Goal: Task Accomplishment & Management: Manage account settings

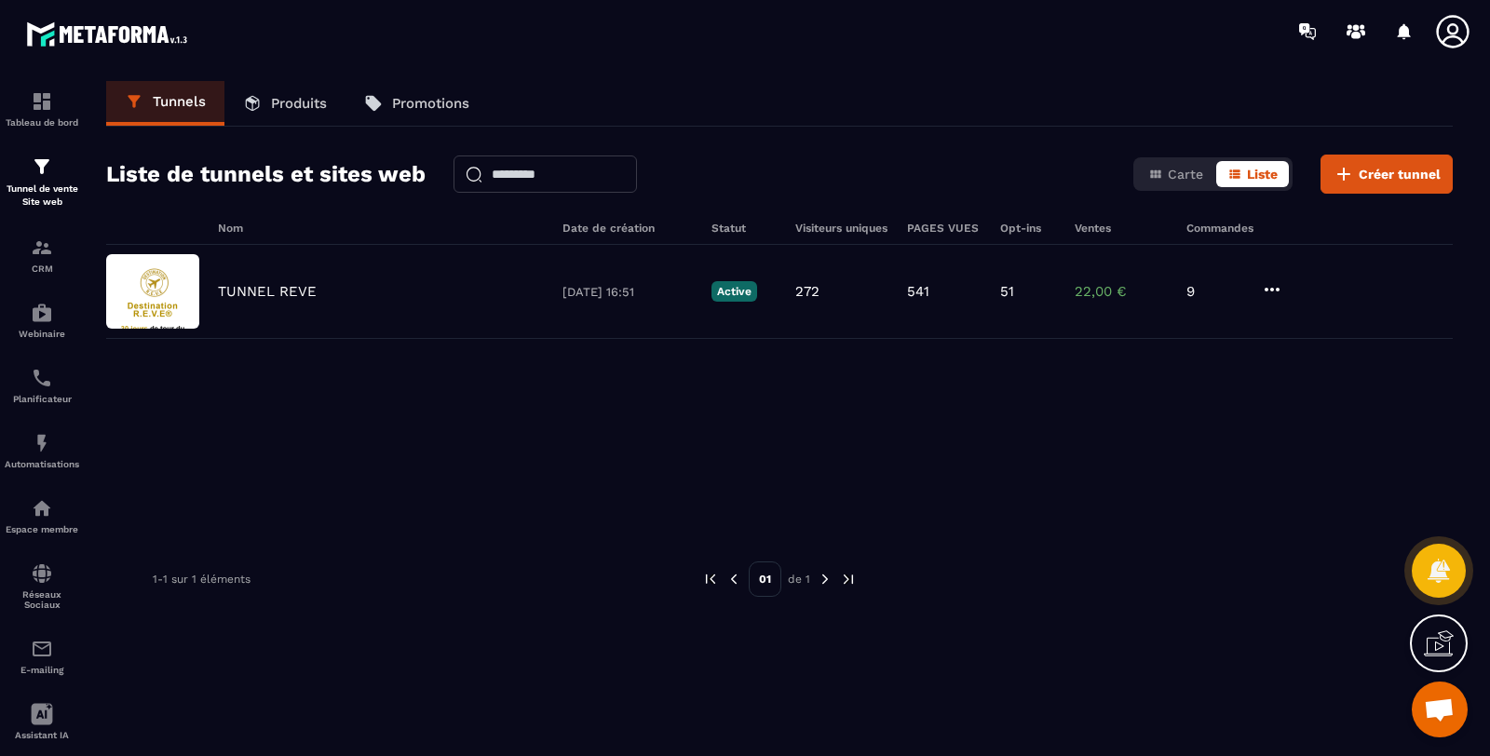
click at [284, 284] on p "TUNNEL REVE" at bounding box center [267, 291] width 99 height 17
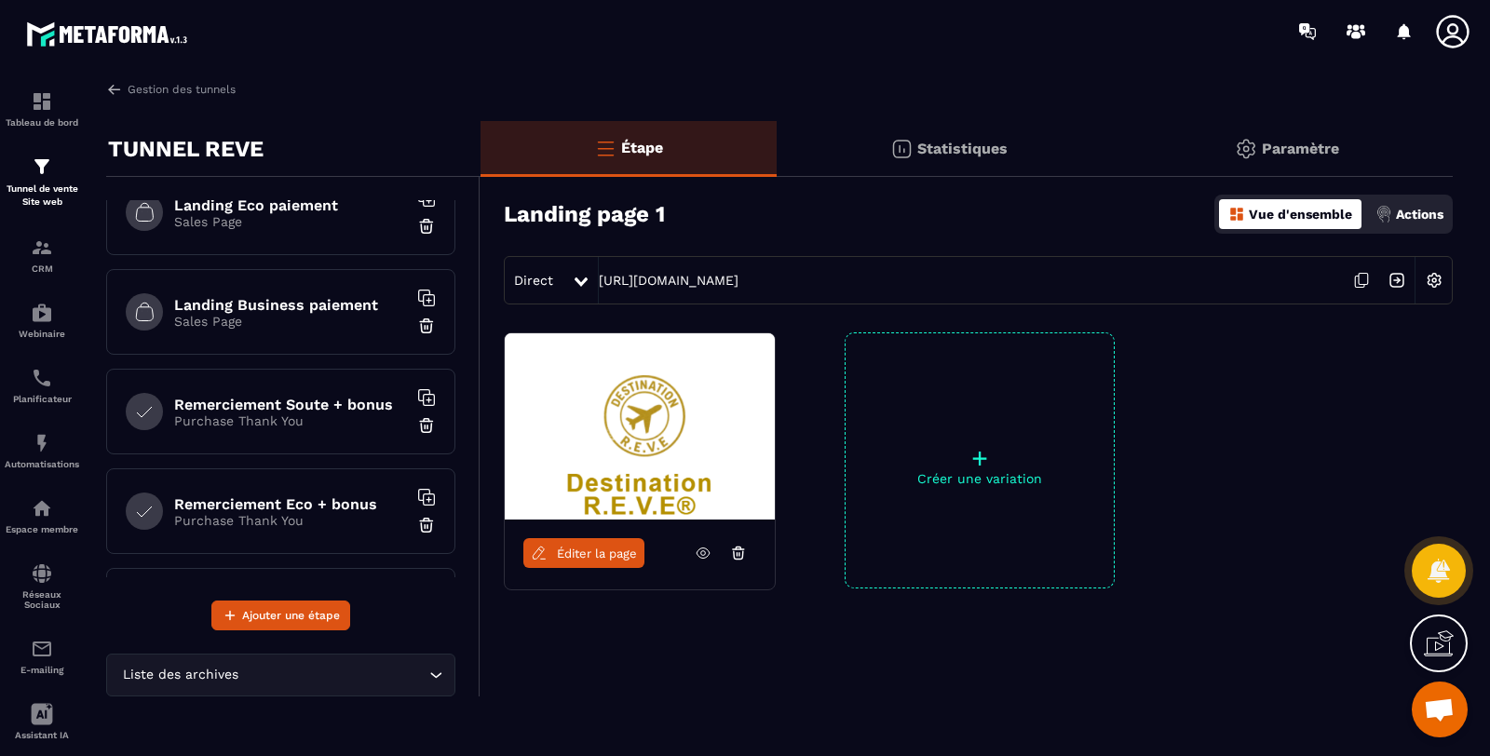
scroll to position [345, 0]
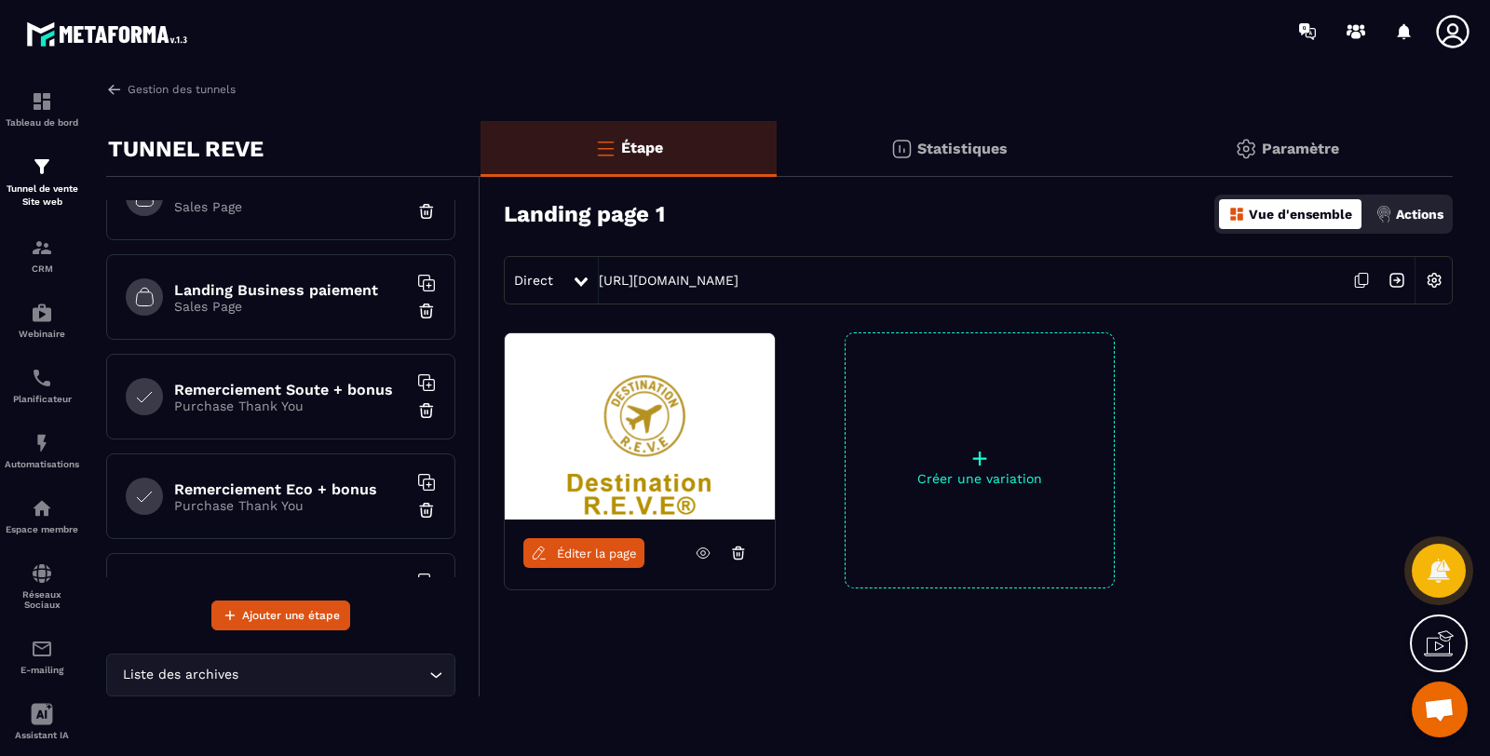
click at [340, 384] on h6 "Remerciement Soute + bonus" at bounding box center [290, 390] width 233 height 18
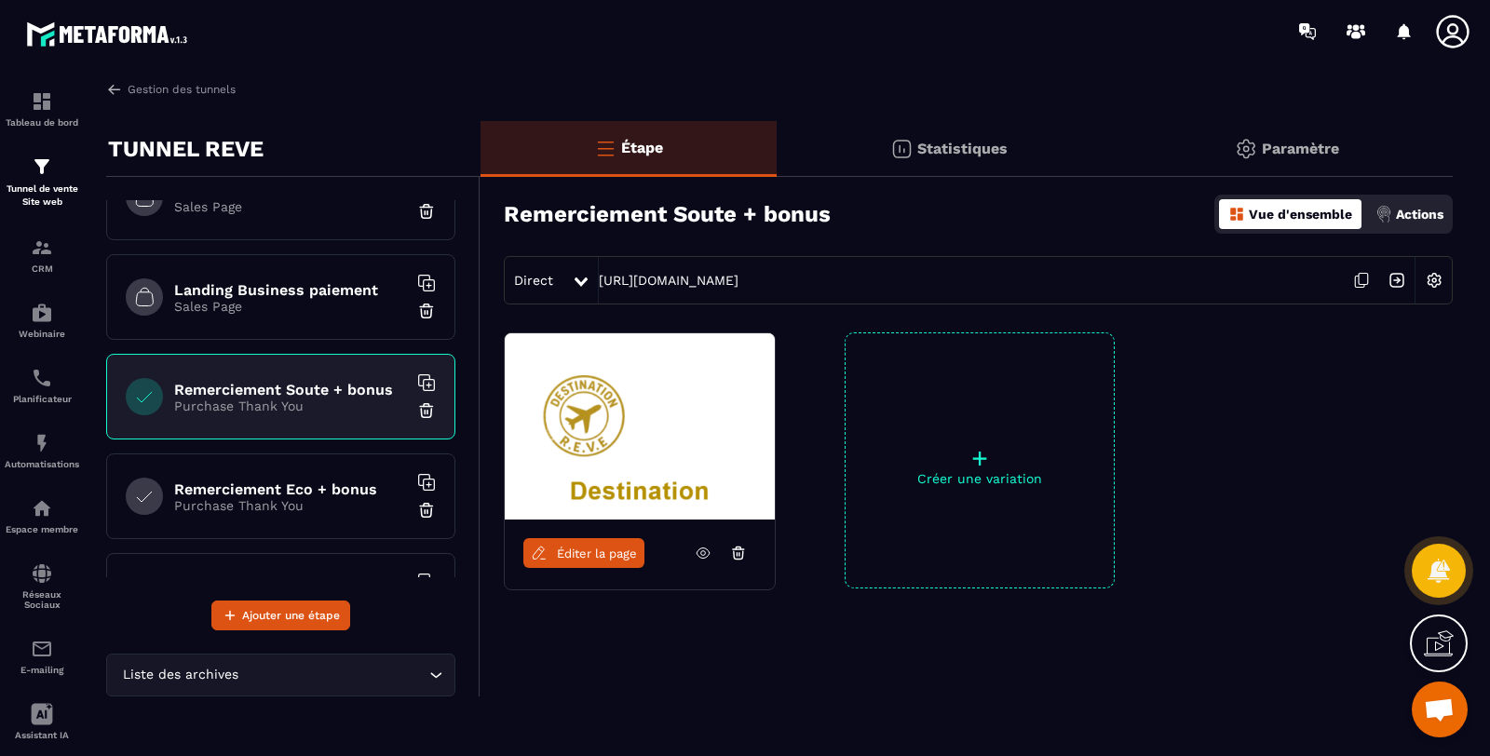
click at [1358, 282] on icon at bounding box center [1361, 280] width 35 height 35
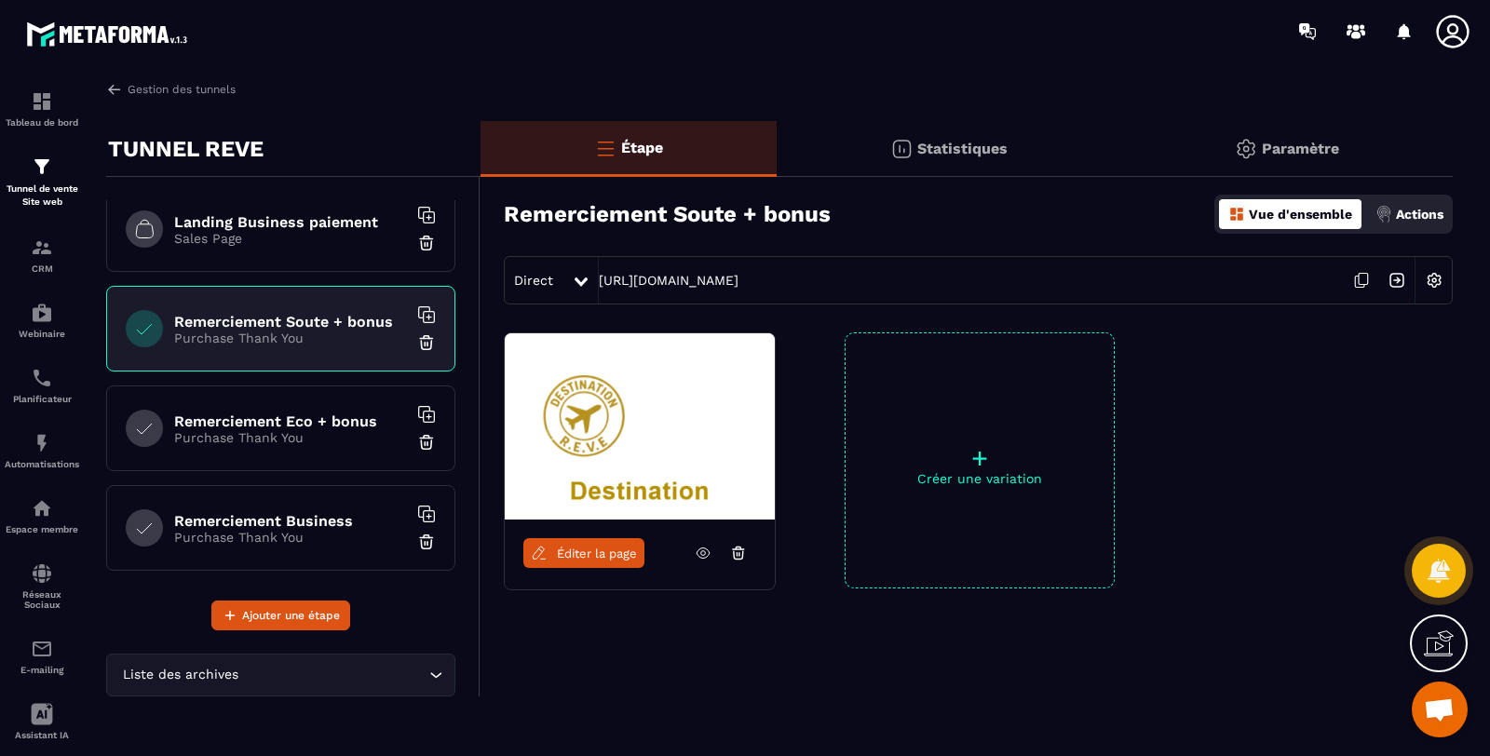
scroll to position [413, 0]
click at [340, 412] on h6 "Remerciement Eco + bonus" at bounding box center [290, 421] width 233 height 18
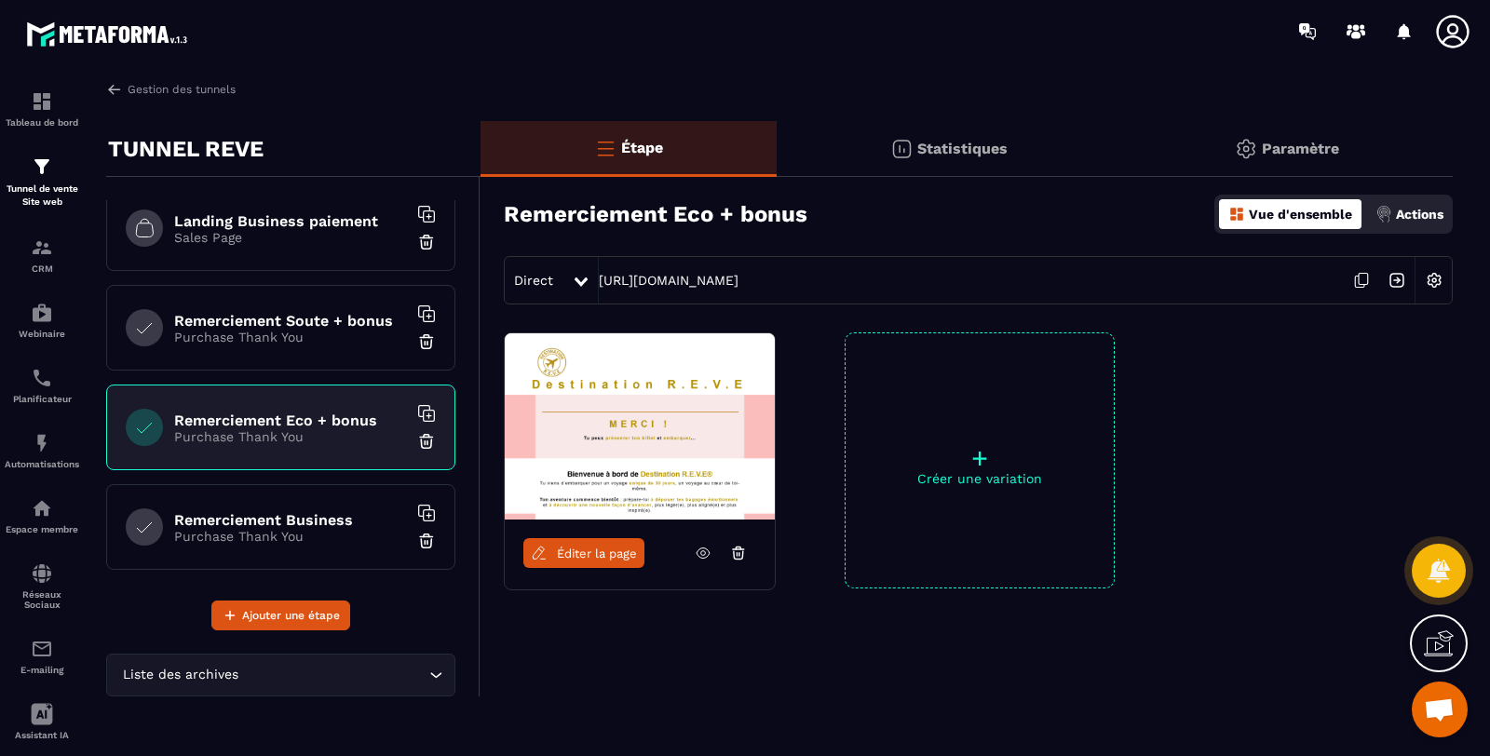
click at [1356, 281] on icon at bounding box center [1361, 280] width 35 height 35
click at [314, 518] on h6 "Remerciement Business" at bounding box center [290, 520] width 233 height 18
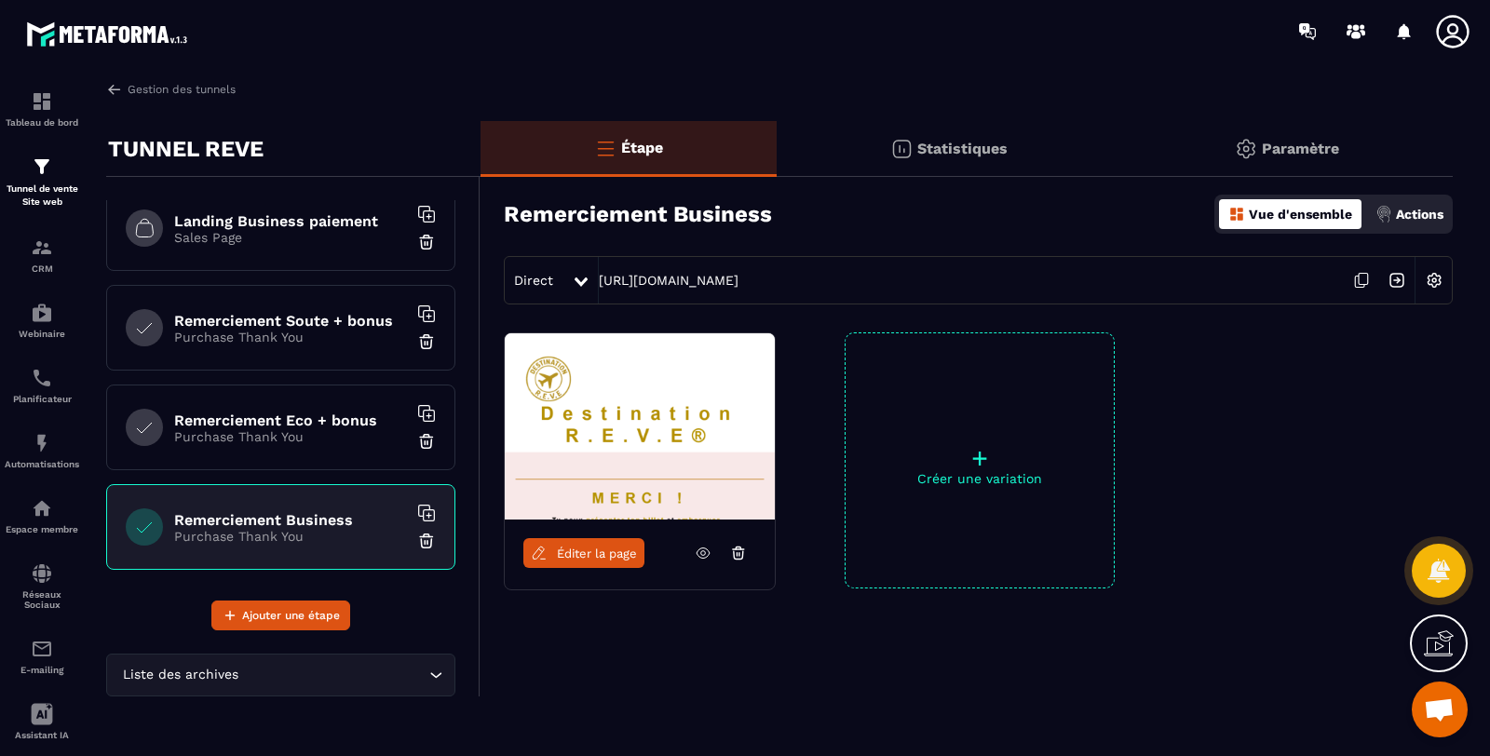
click at [1363, 278] on icon at bounding box center [1361, 280] width 35 height 35
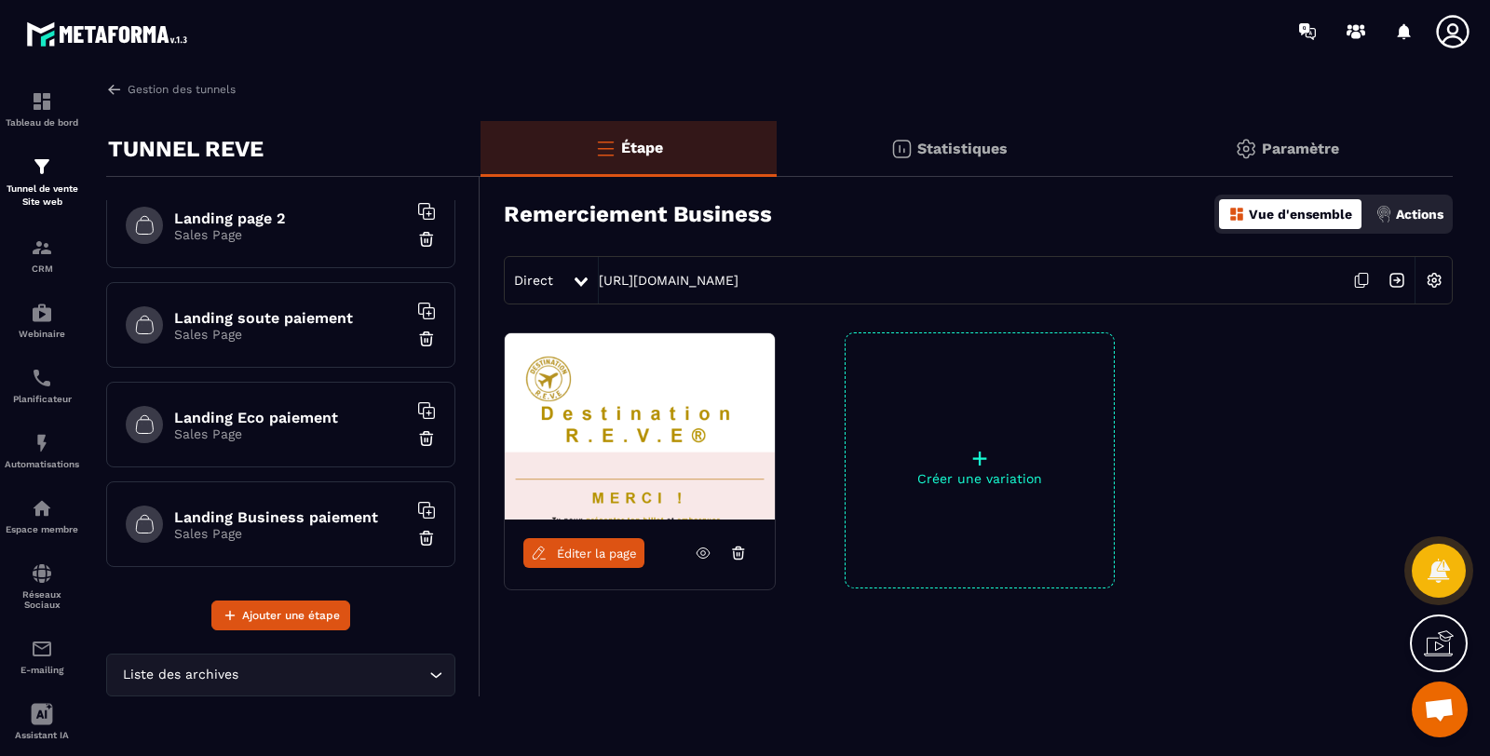
scroll to position [138, 0]
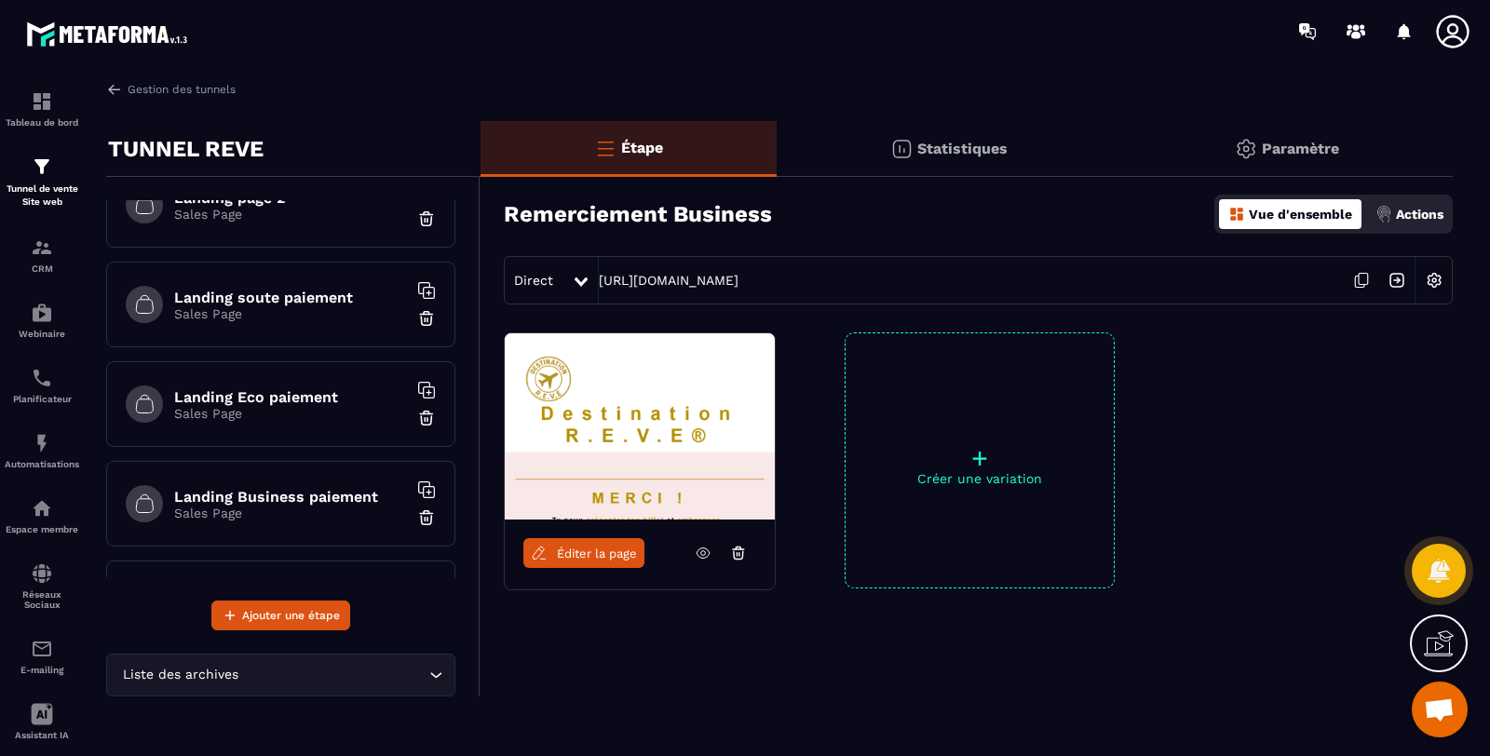
click at [326, 396] on h6 "Landing Eco paiement" at bounding box center [290, 397] width 233 height 18
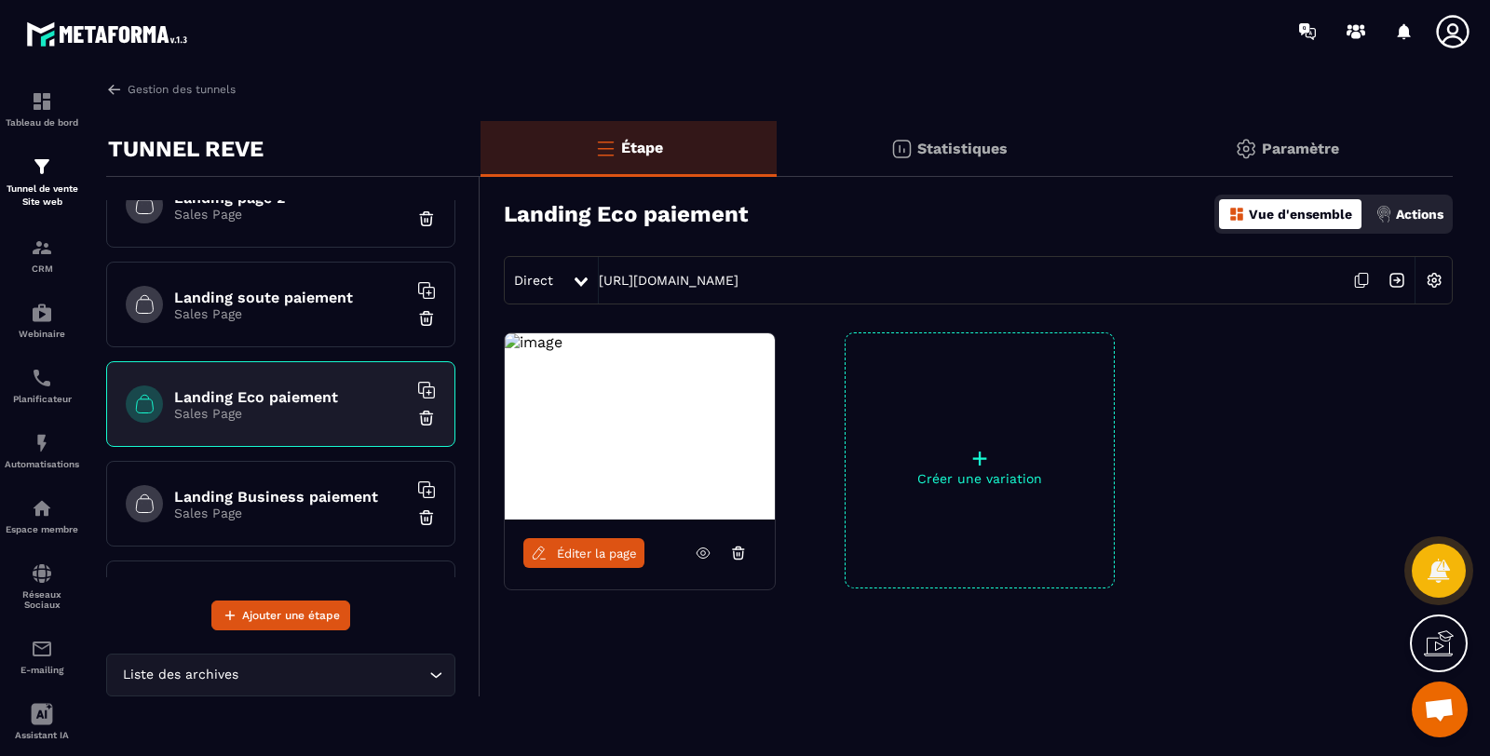
click at [1366, 278] on icon at bounding box center [1361, 280] width 35 height 35
click at [284, 495] on h6 "Landing Business paiement" at bounding box center [290, 497] width 233 height 18
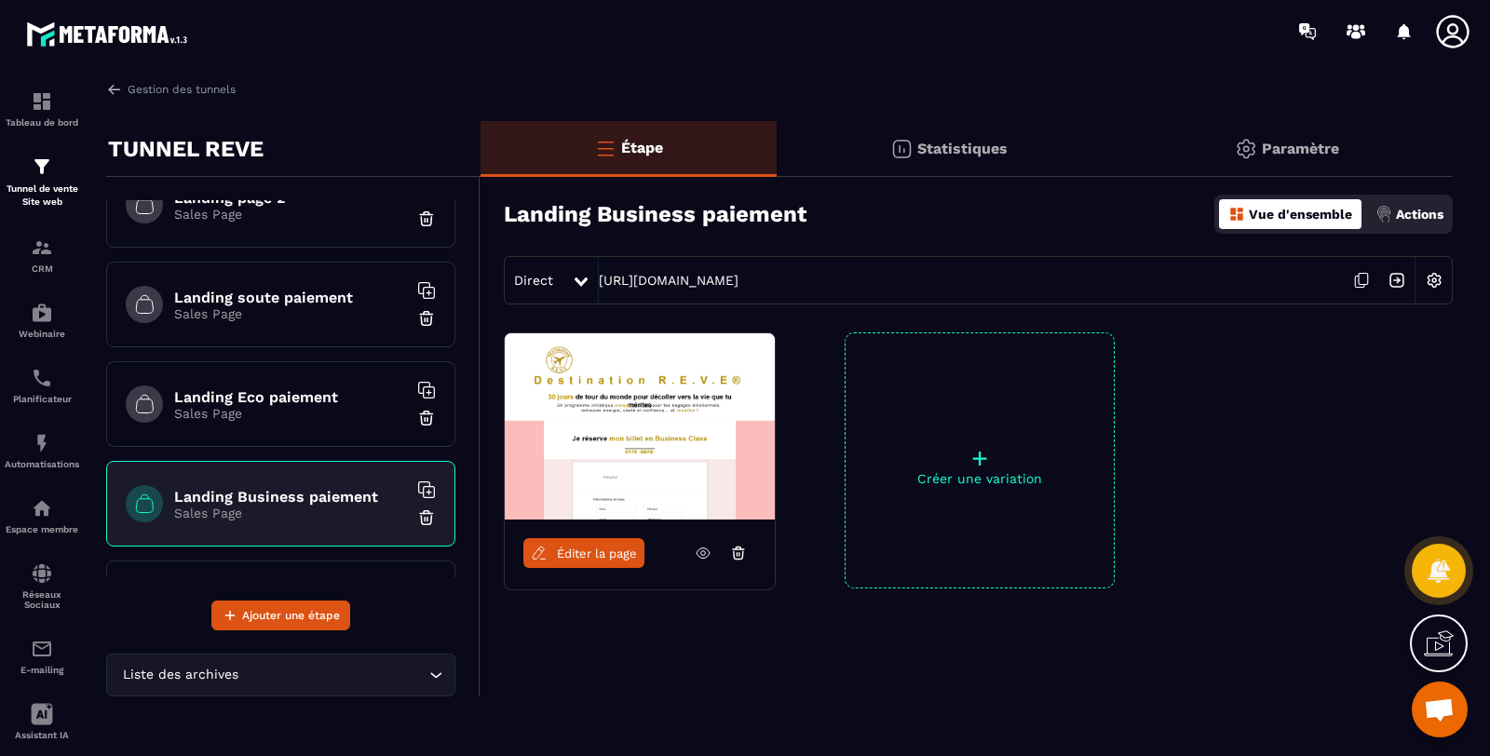
click at [1357, 277] on icon at bounding box center [1361, 280] width 35 height 35
click at [267, 388] on h6 "Landing Eco paiement" at bounding box center [290, 397] width 233 height 18
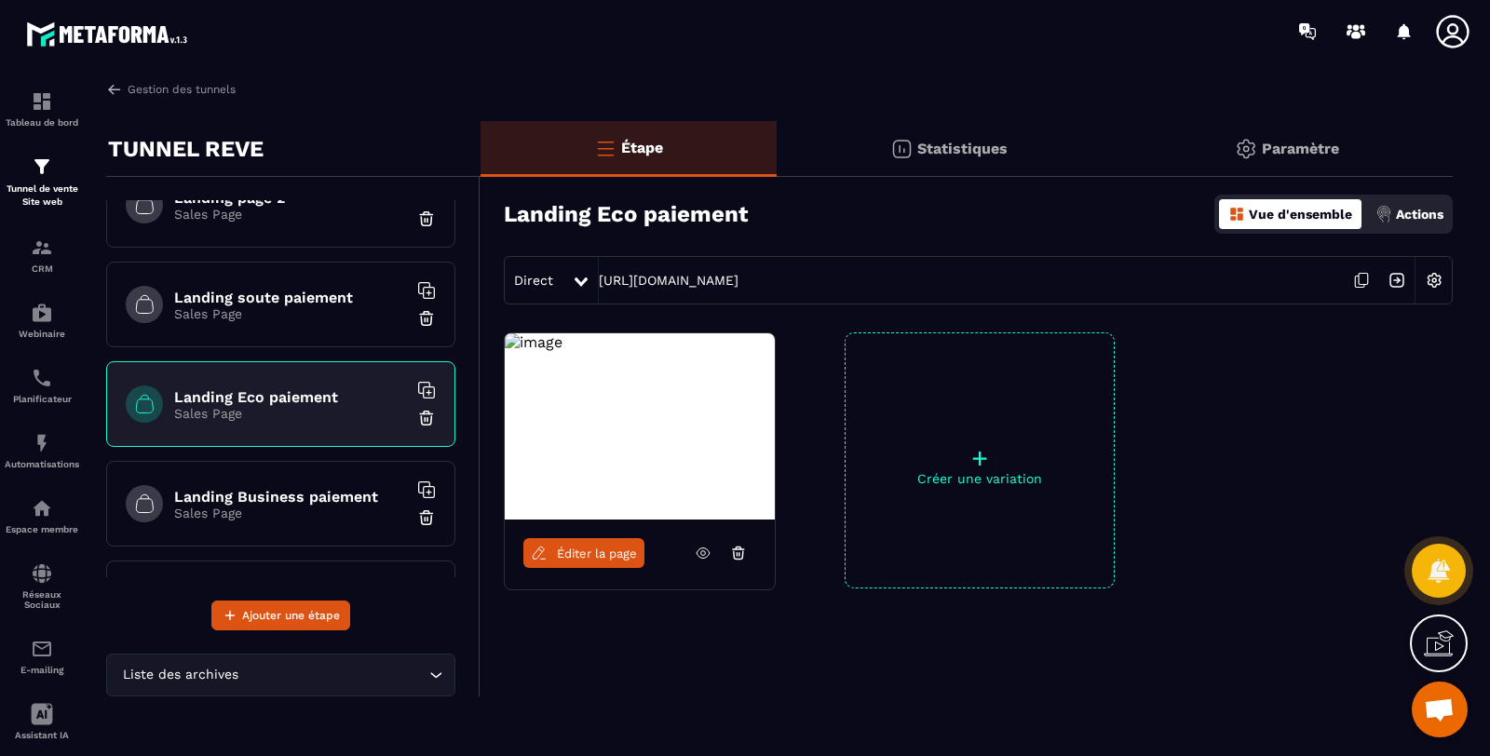
click at [1360, 274] on icon at bounding box center [1363, 279] width 9 height 11
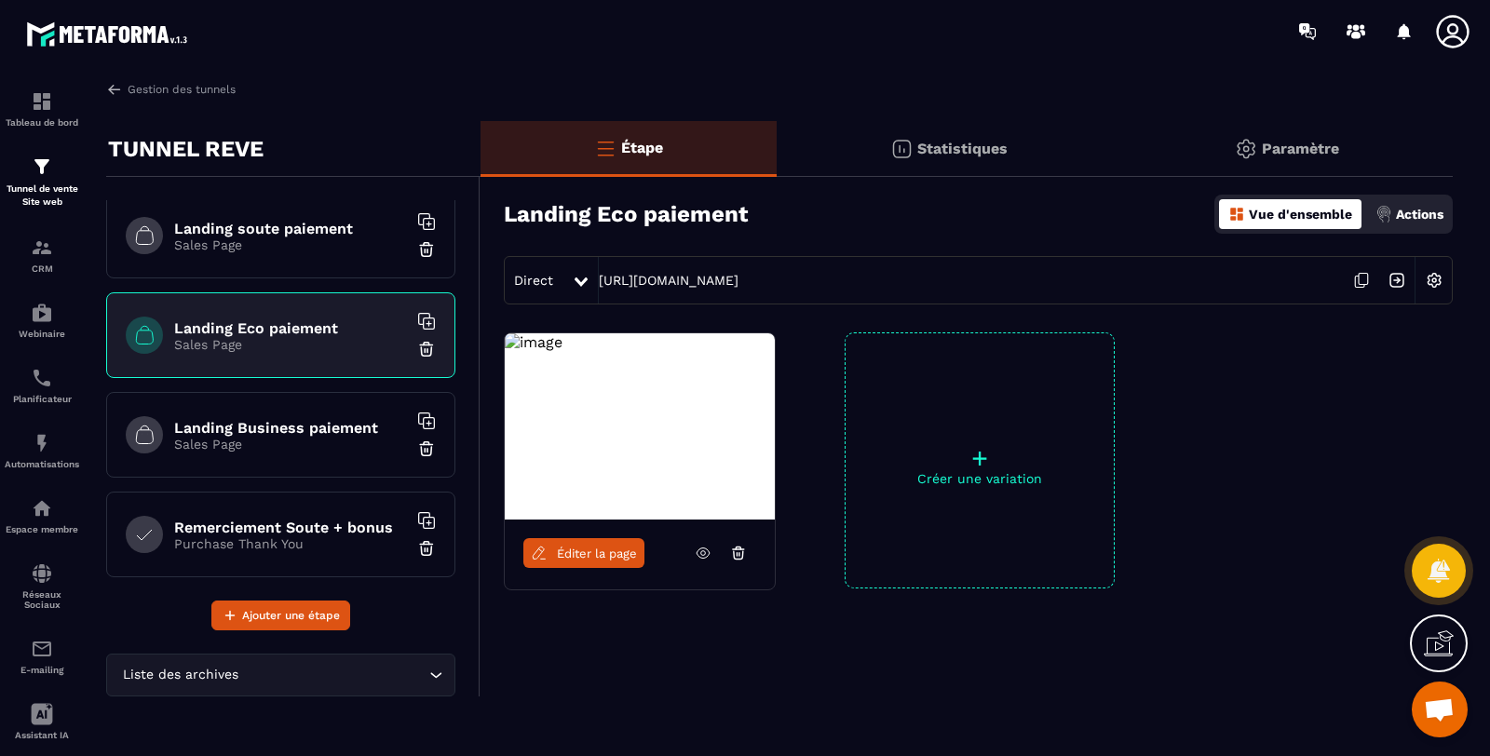
scroll to position [276, 0]
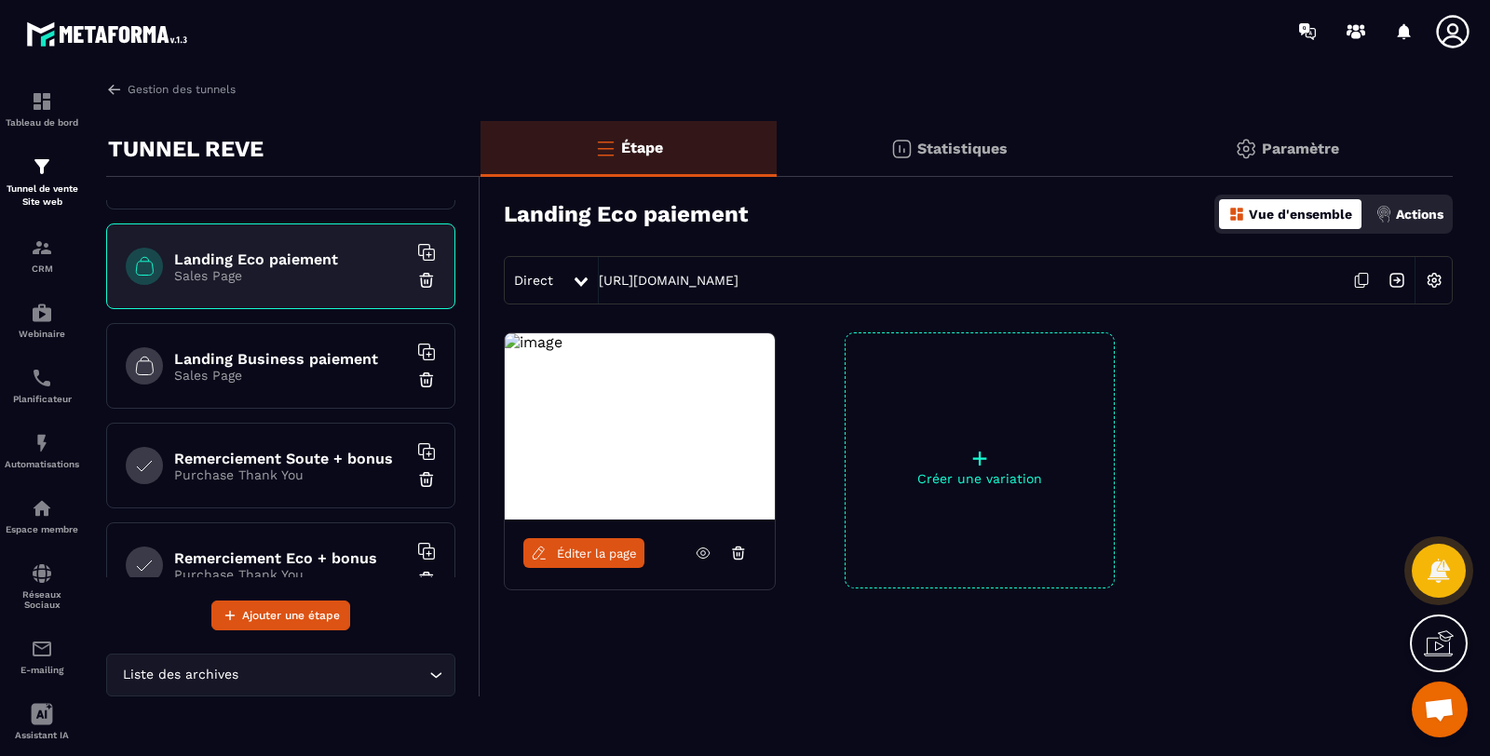
click at [305, 431] on div "Remerciement Soute + bonus Purchase Thank You" at bounding box center [280, 466] width 349 height 86
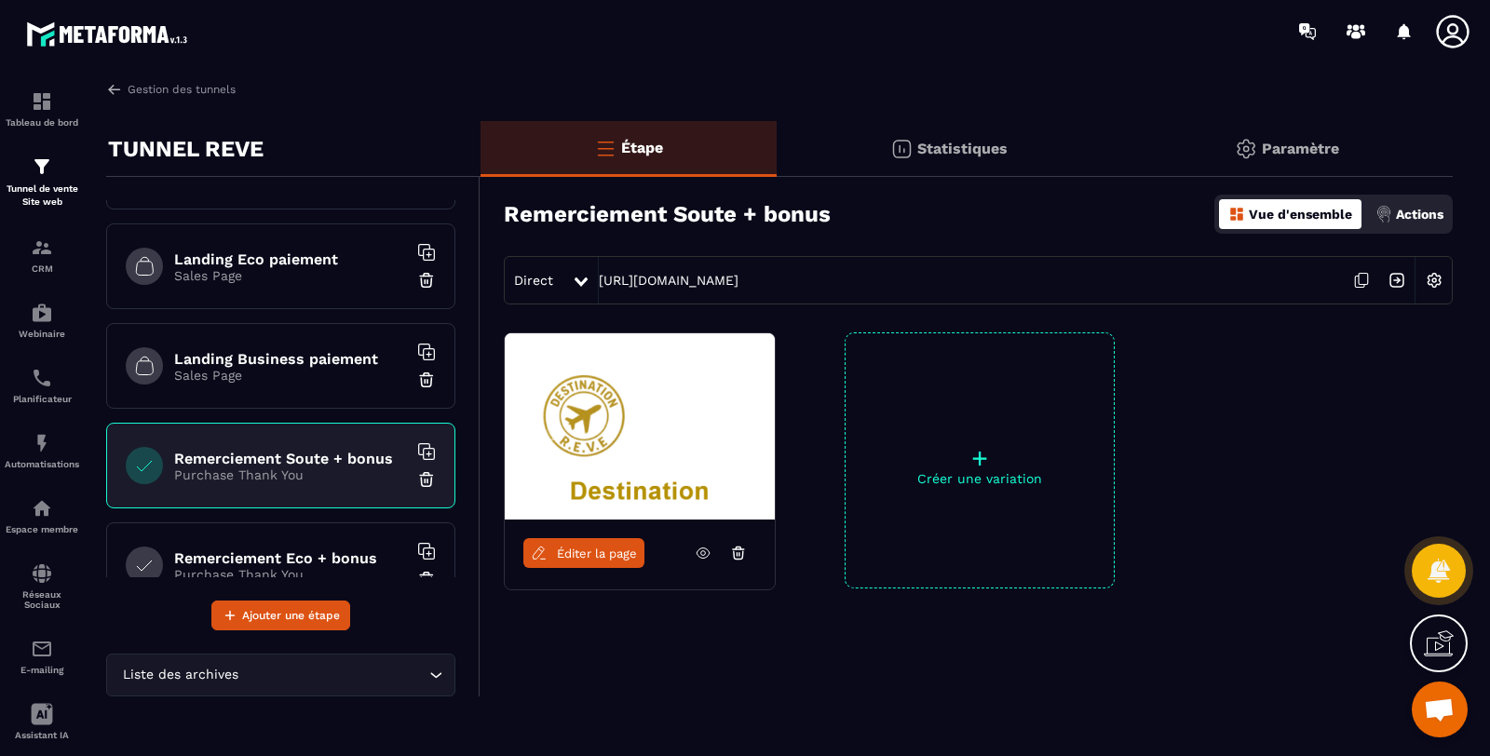
click at [293, 369] on p "Sales Page" at bounding box center [290, 375] width 233 height 15
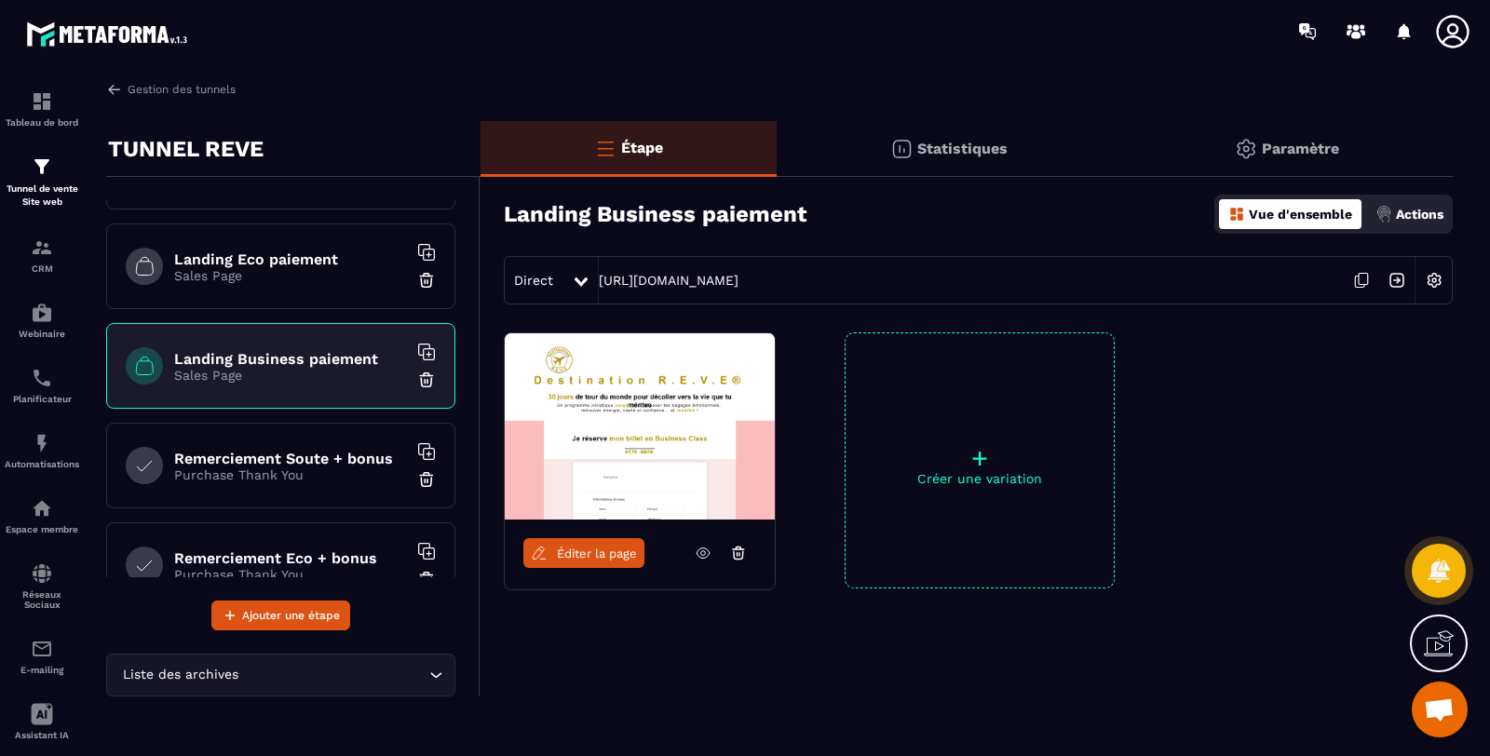
click at [1360, 275] on icon at bounding box center [1361, 280] width 35 height 35
click at [358, 450] on h6 "Remerciement Soute + bonus" at bounding box center [290, 459] width 233 height 18
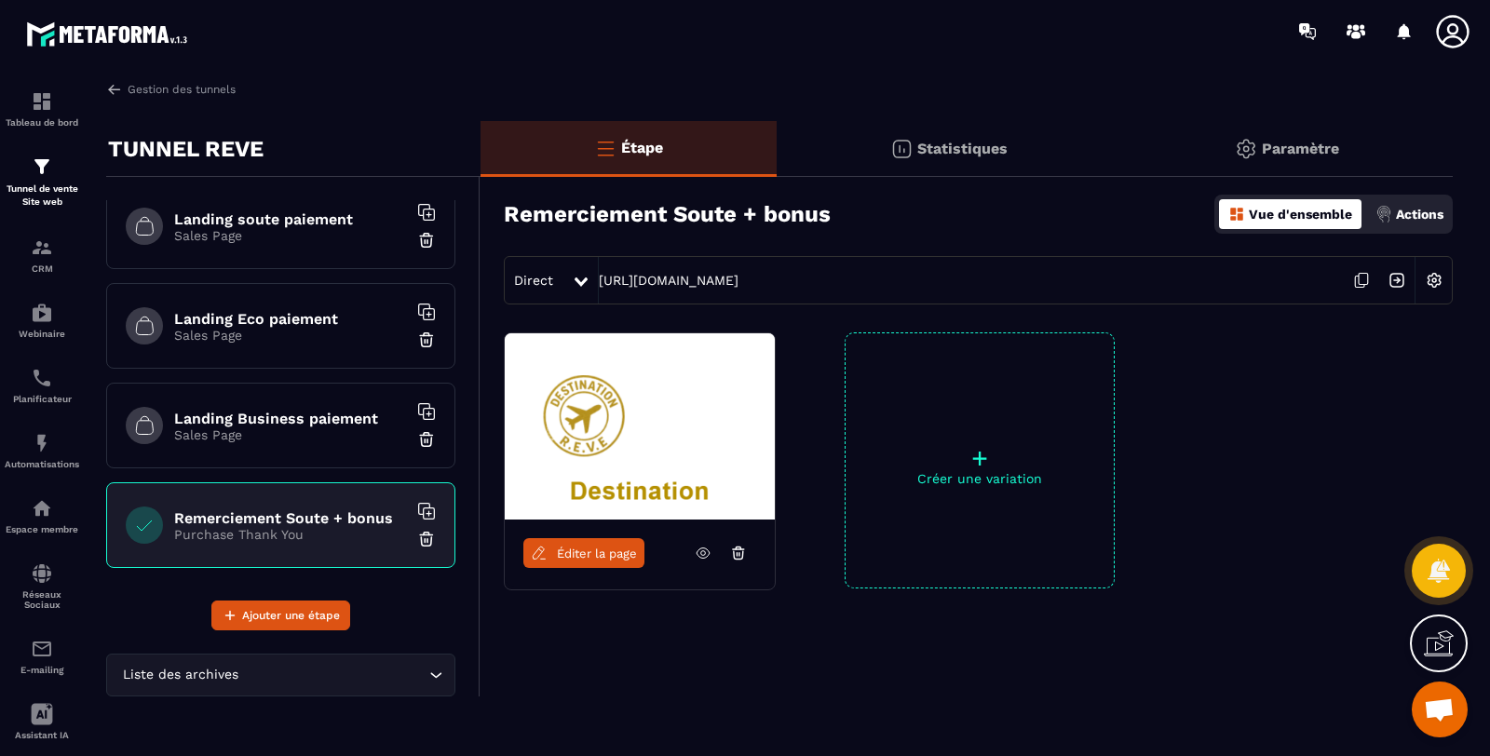
scroll to position [138, 0]
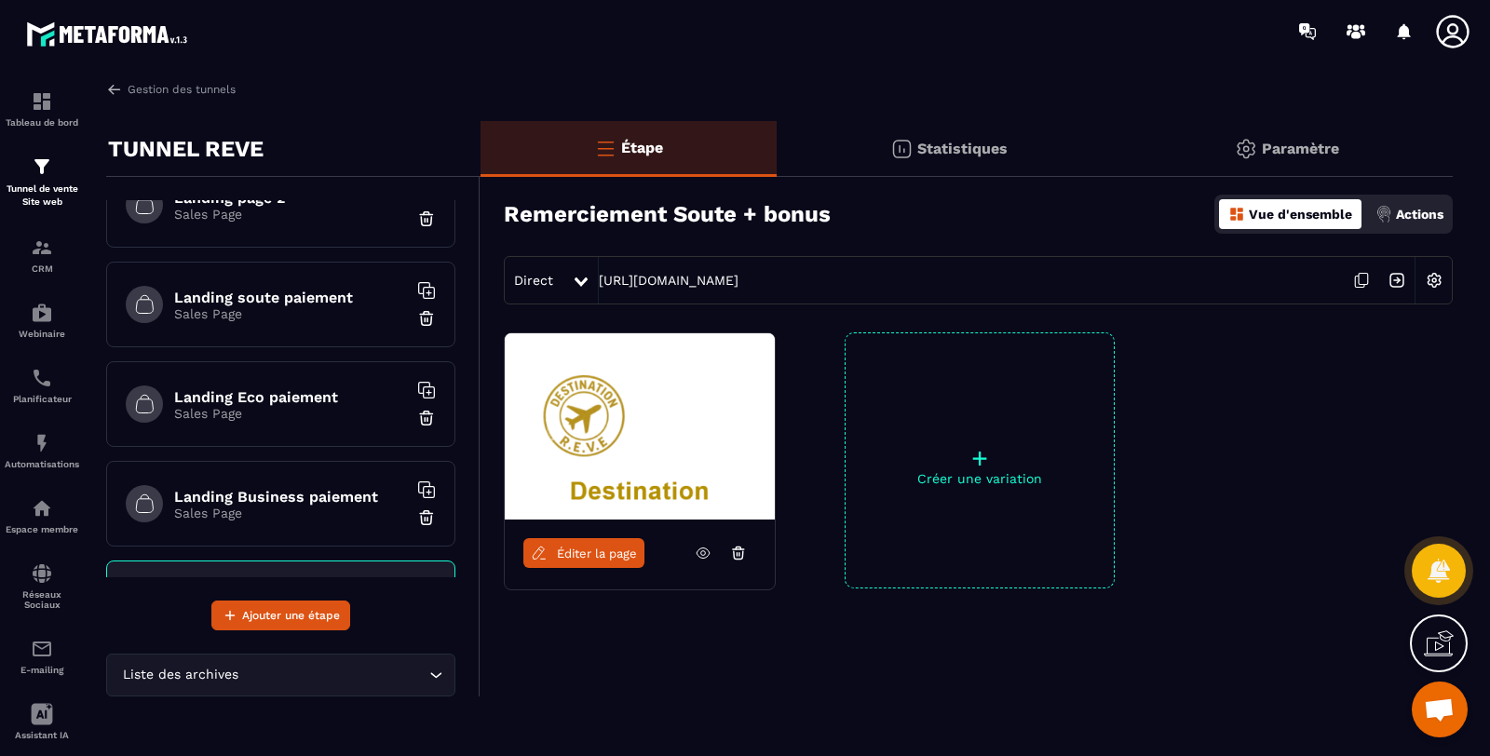
click at [304, 297] on h6 "Landing soute paiement" at bounding box center [290, 298] width 233 height 18
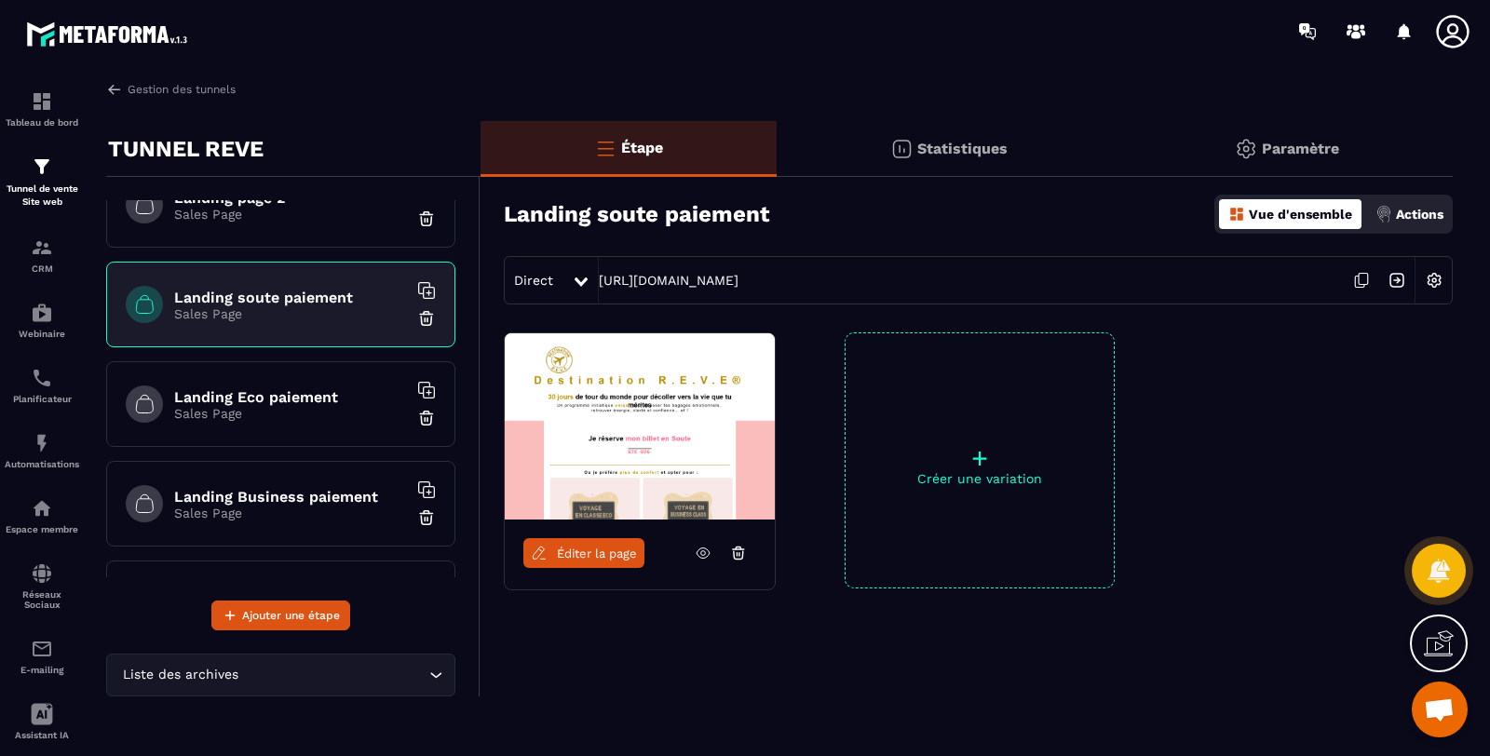
click at [267, 414] on p "Sales Page" at bounding box center [290, 413] width 233 height 15
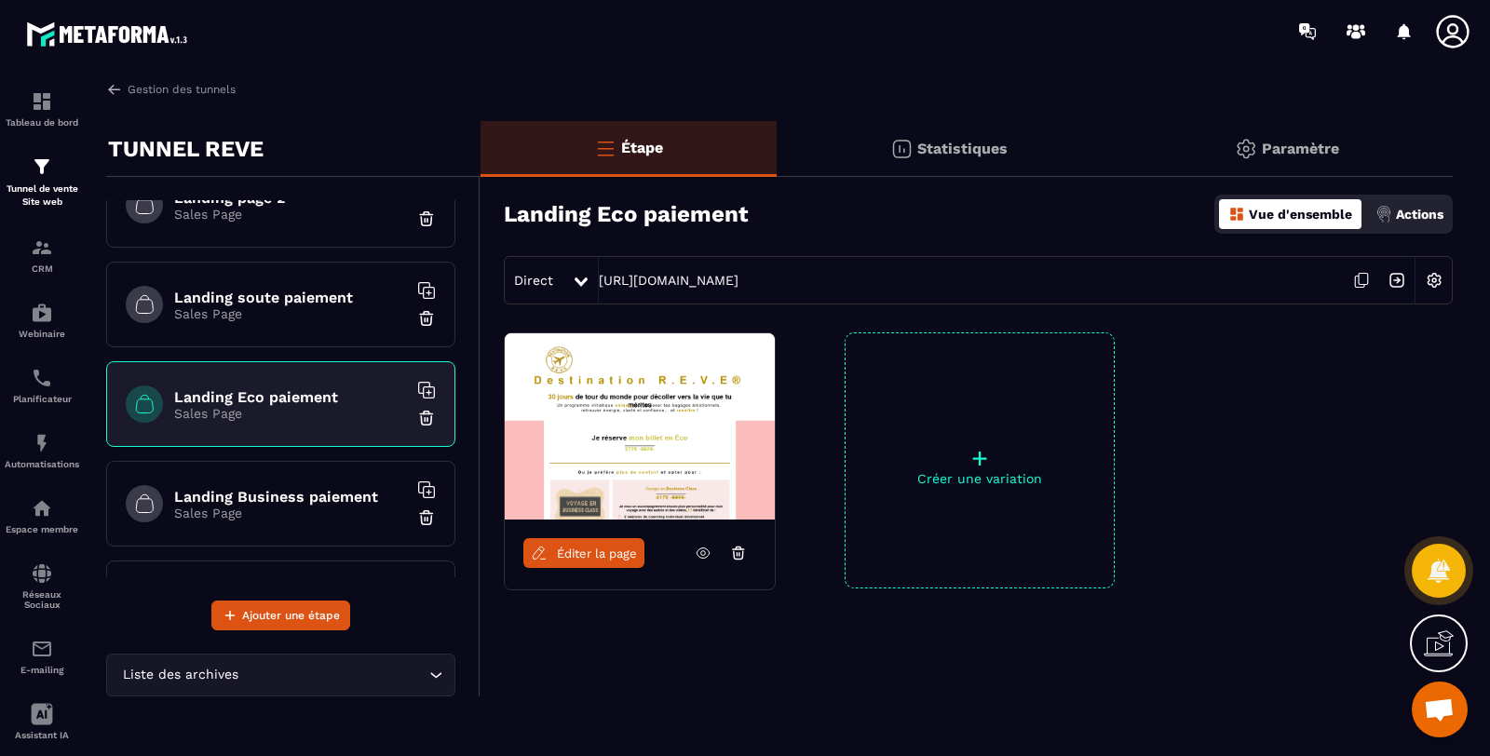
click at [305, 500] on h6 "Landing Business paiement" at bounding box center [290, 497] width 233 height 18
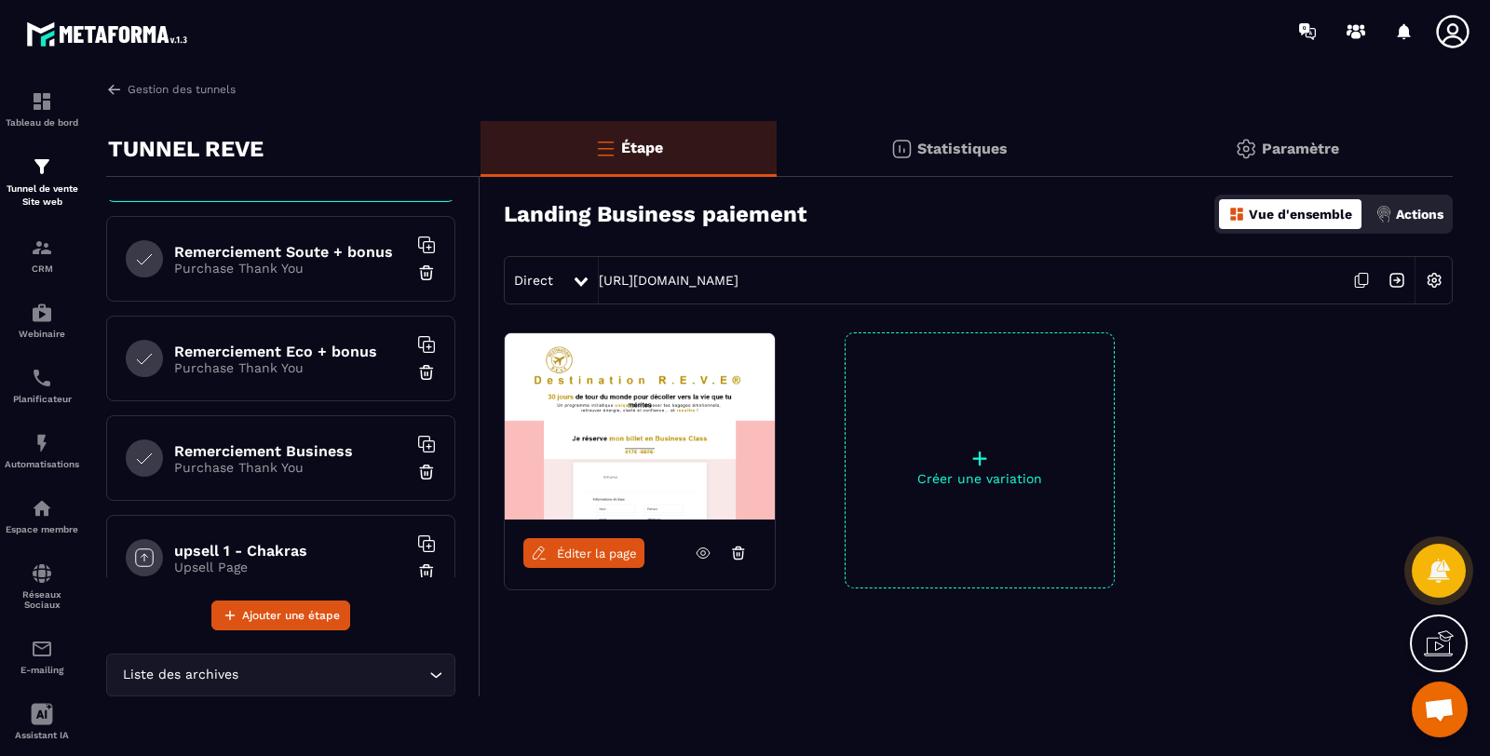
scroll to position [551, 0]
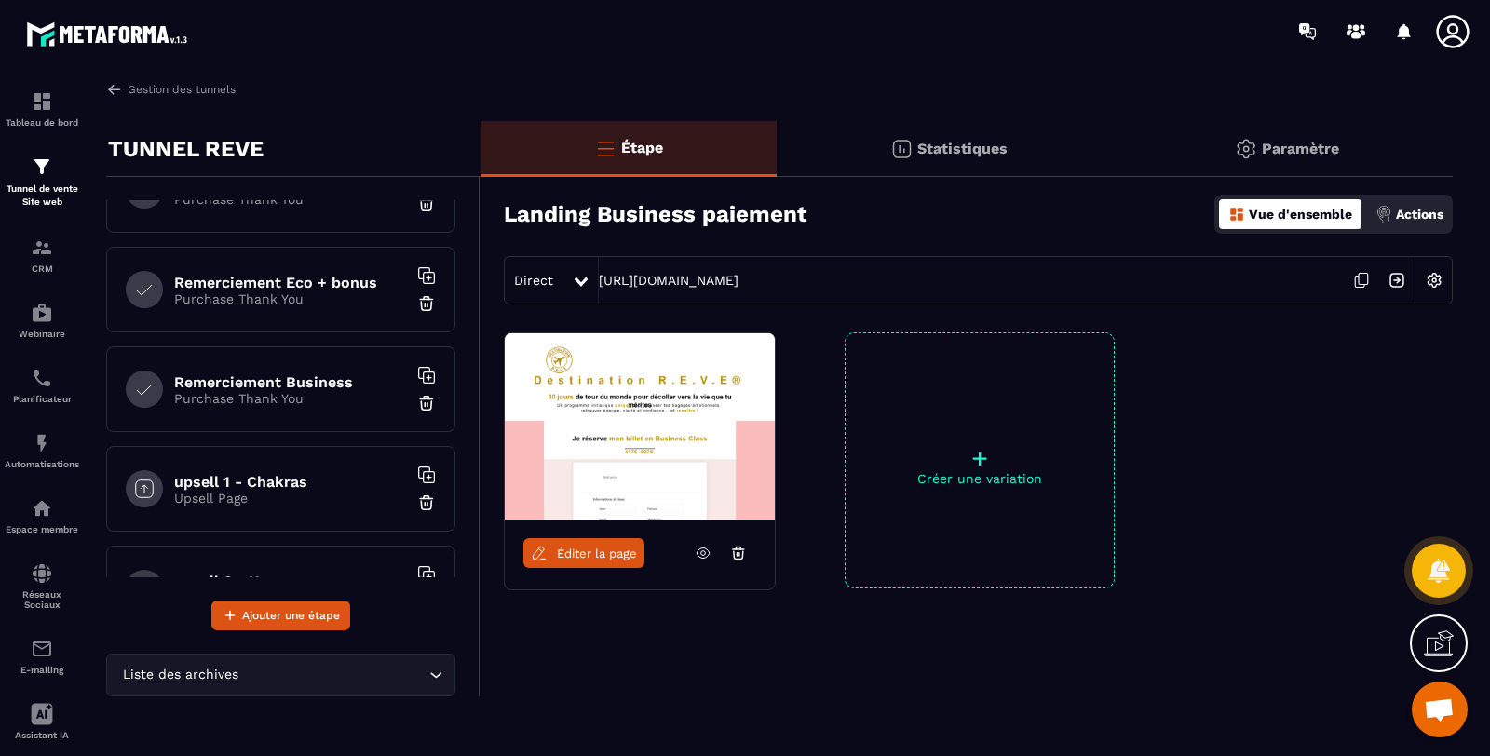
click at [299, 473] on h6 "upsell 1 - Chakras" at bounding box center [290, 482] width 233 height 18
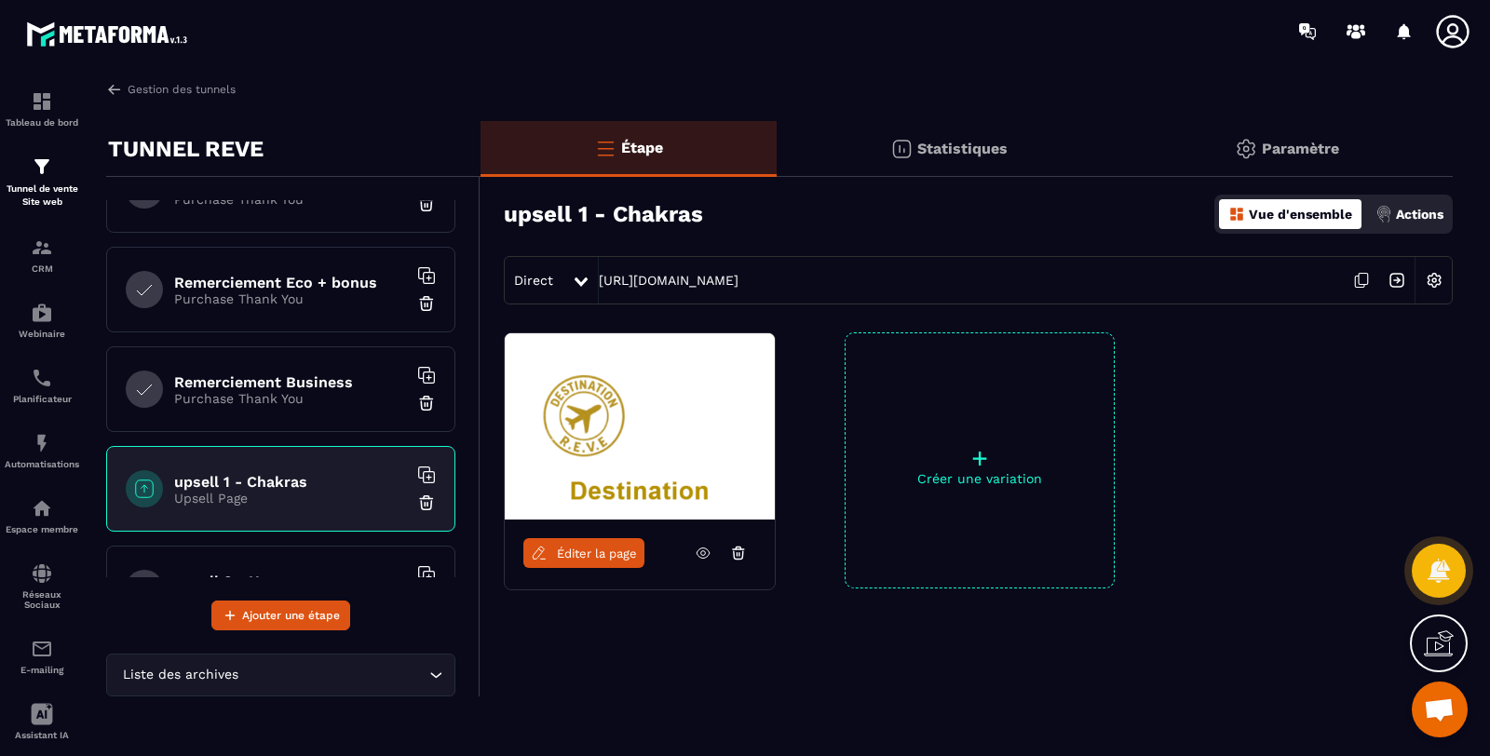
click at [263, 553] on div "upsell 2 - Hopono Upsell Page" at bounding box center [280, 589] width 349 height 86
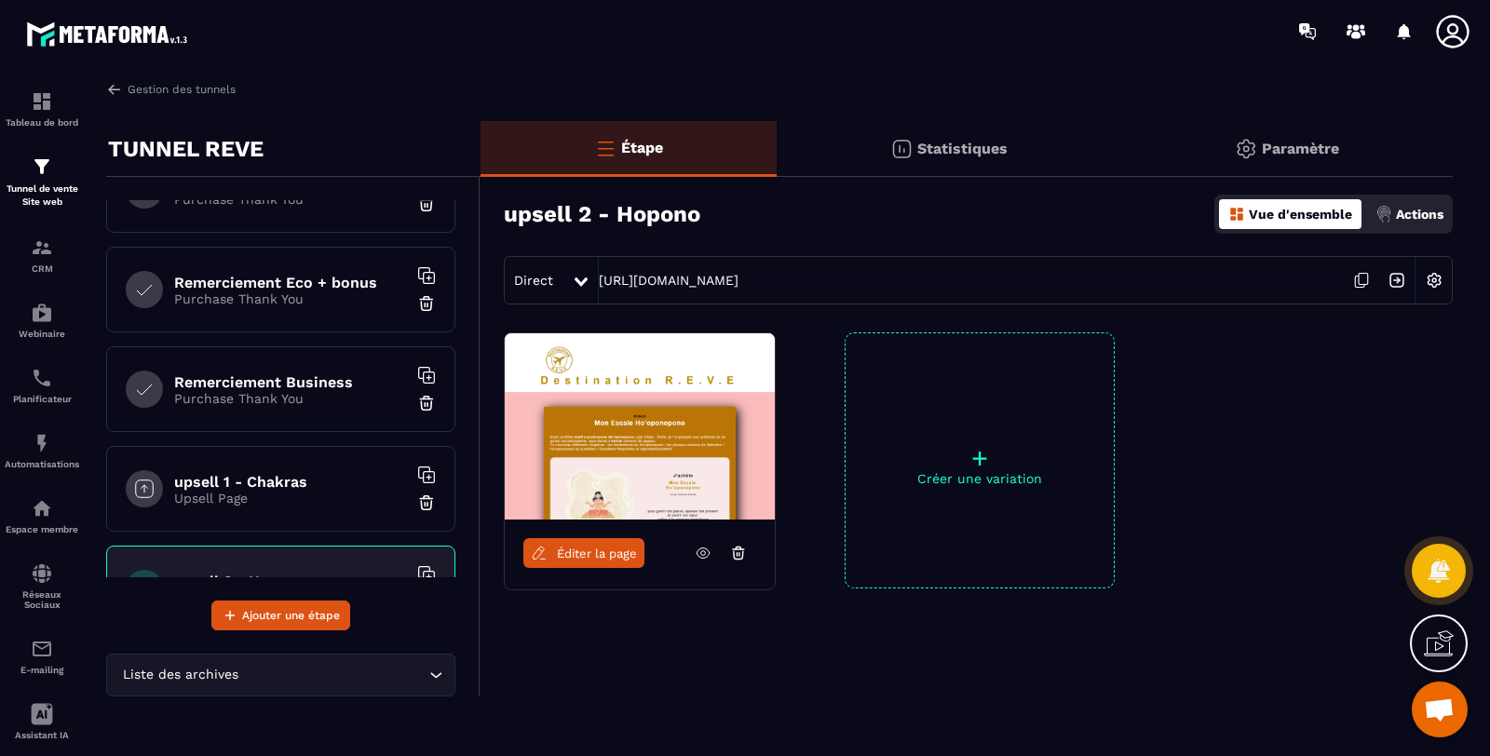
scroll to position [689, 0]
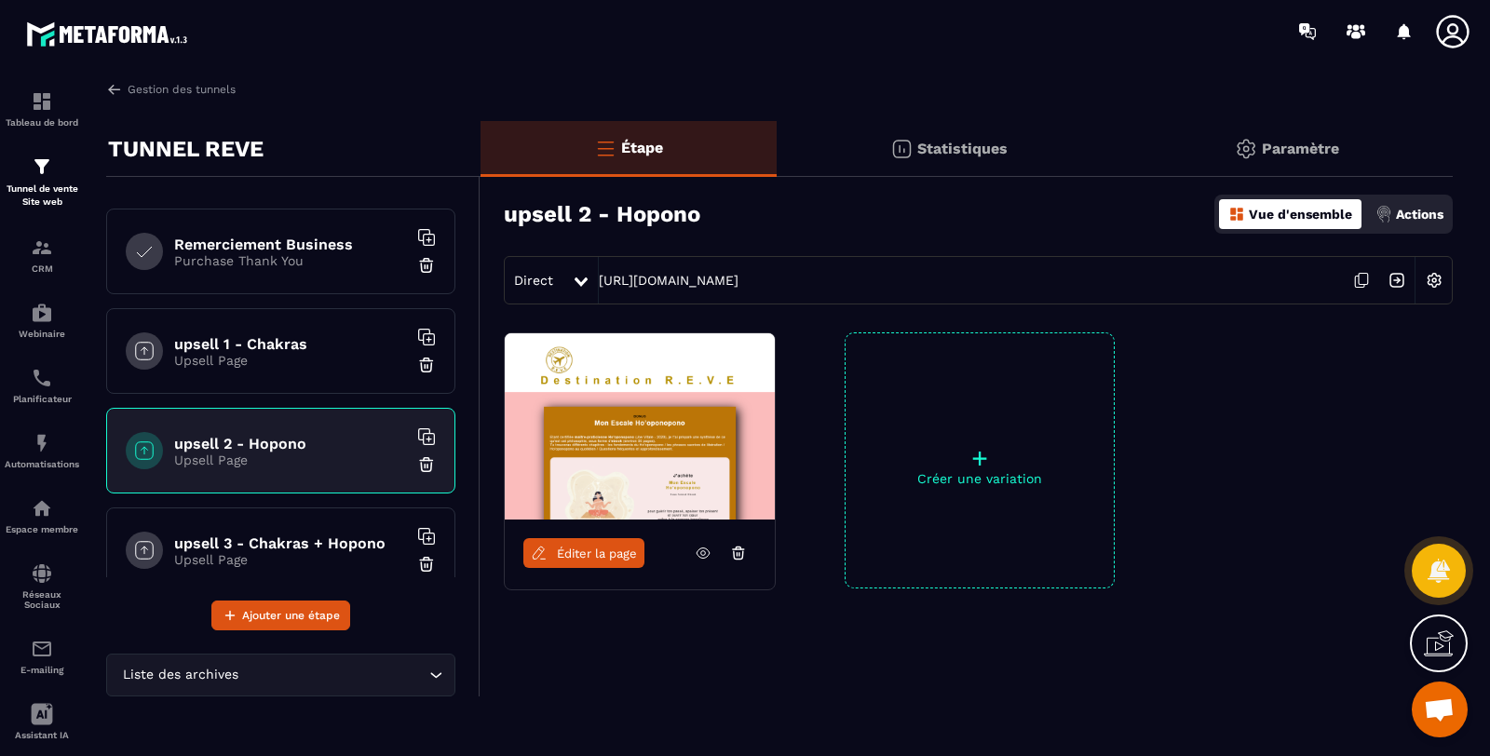
click at [243, 535] on h6 "upsell 3 - Chakras + Hopono" at bounding box center [290, 544] width 233 height 18
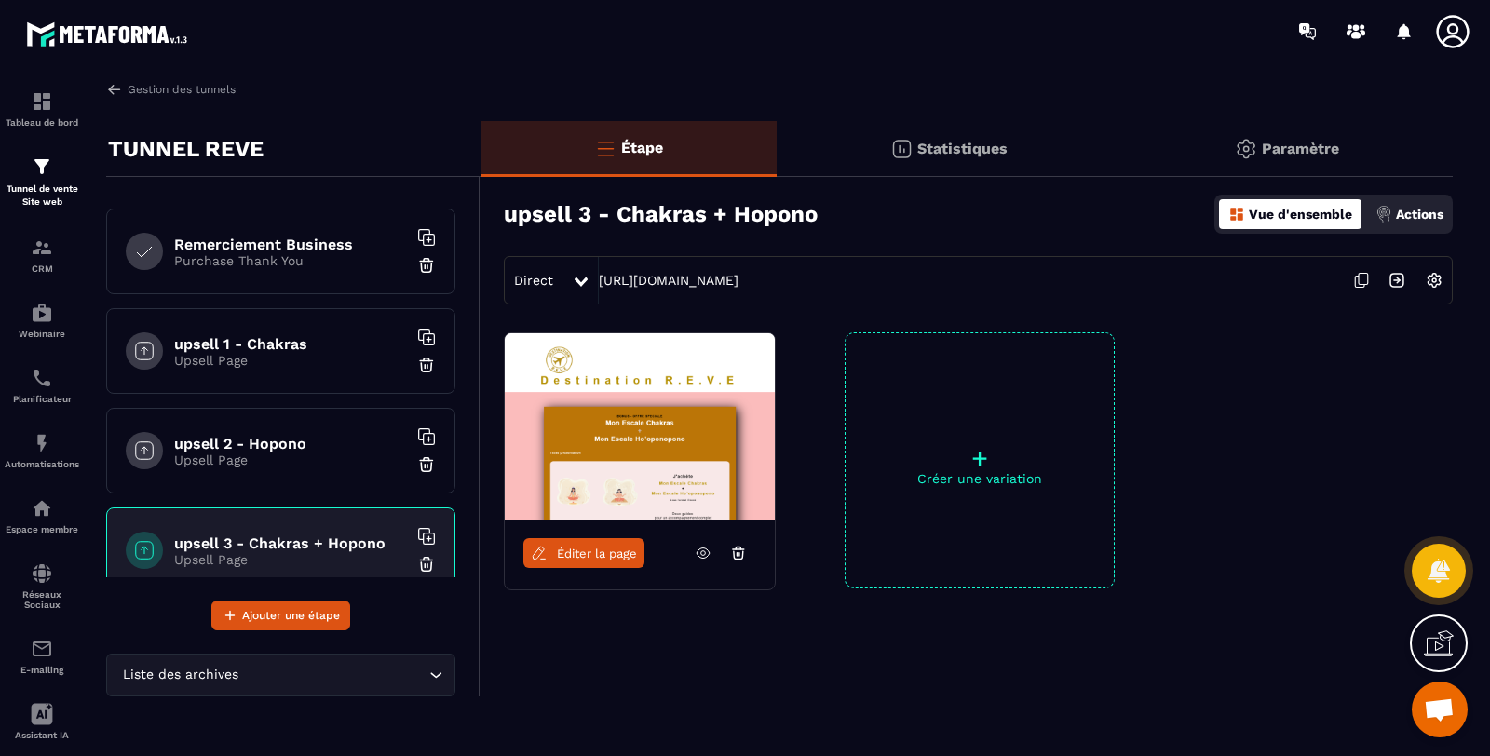
click at [336, 353] on p "Upsell Page" at bounding box center [290, 360] width 233 height 15
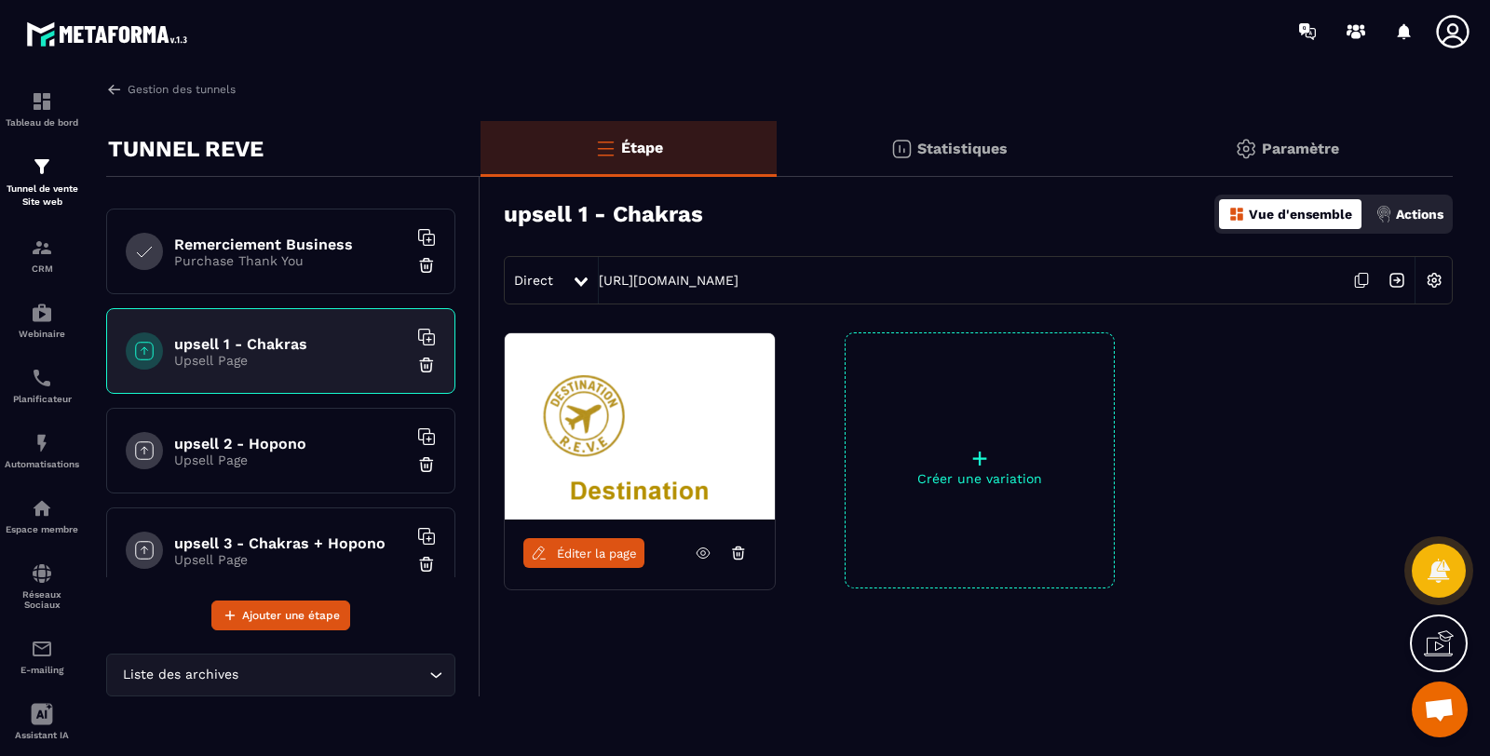
click at [310, 436] on h6 "upsell 2 - Hopono" at bounding box center [290, 444] width 233 height 18
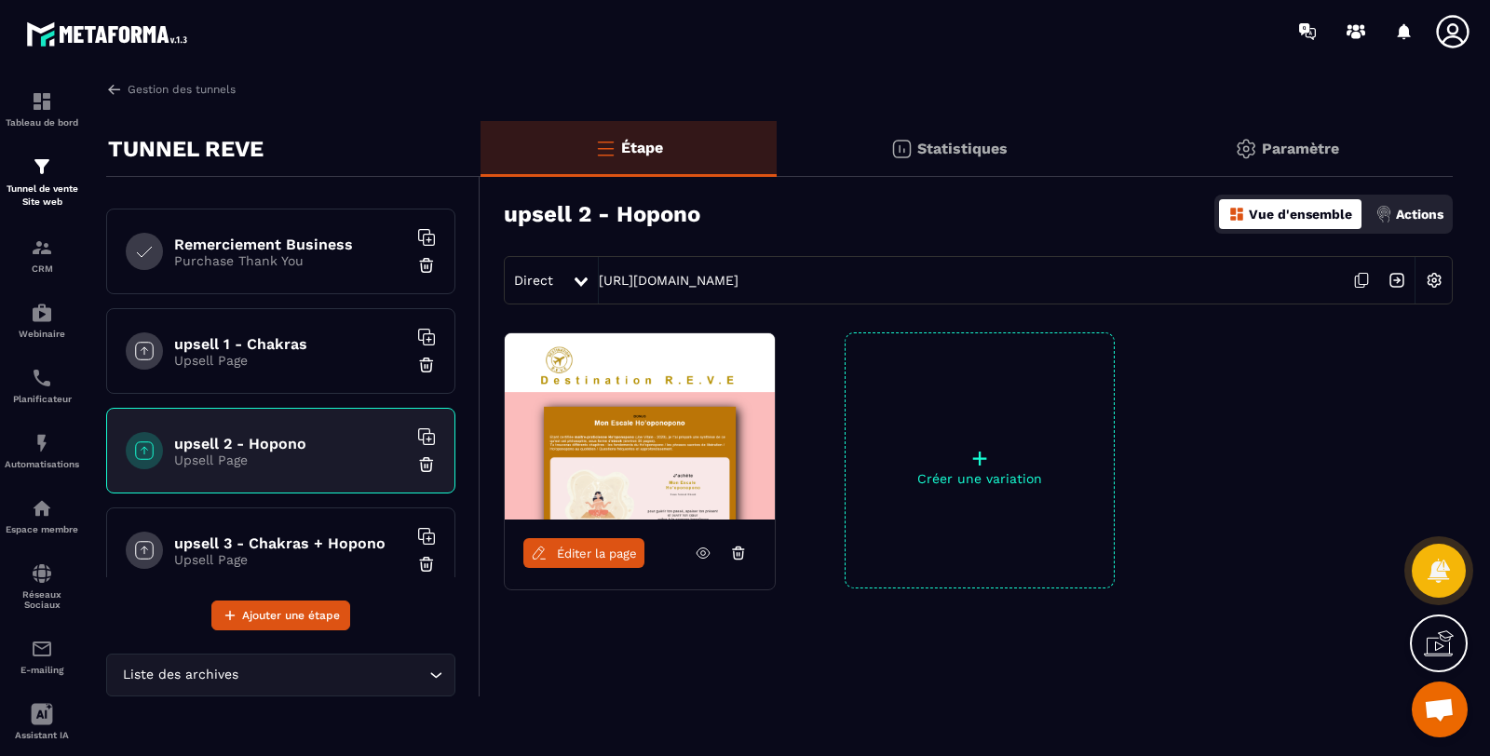
click at [292, 523] on div "upsell 3 - Chakras + Hopono Upsell Page" at bounding box center [280, 550] width 349 height 86
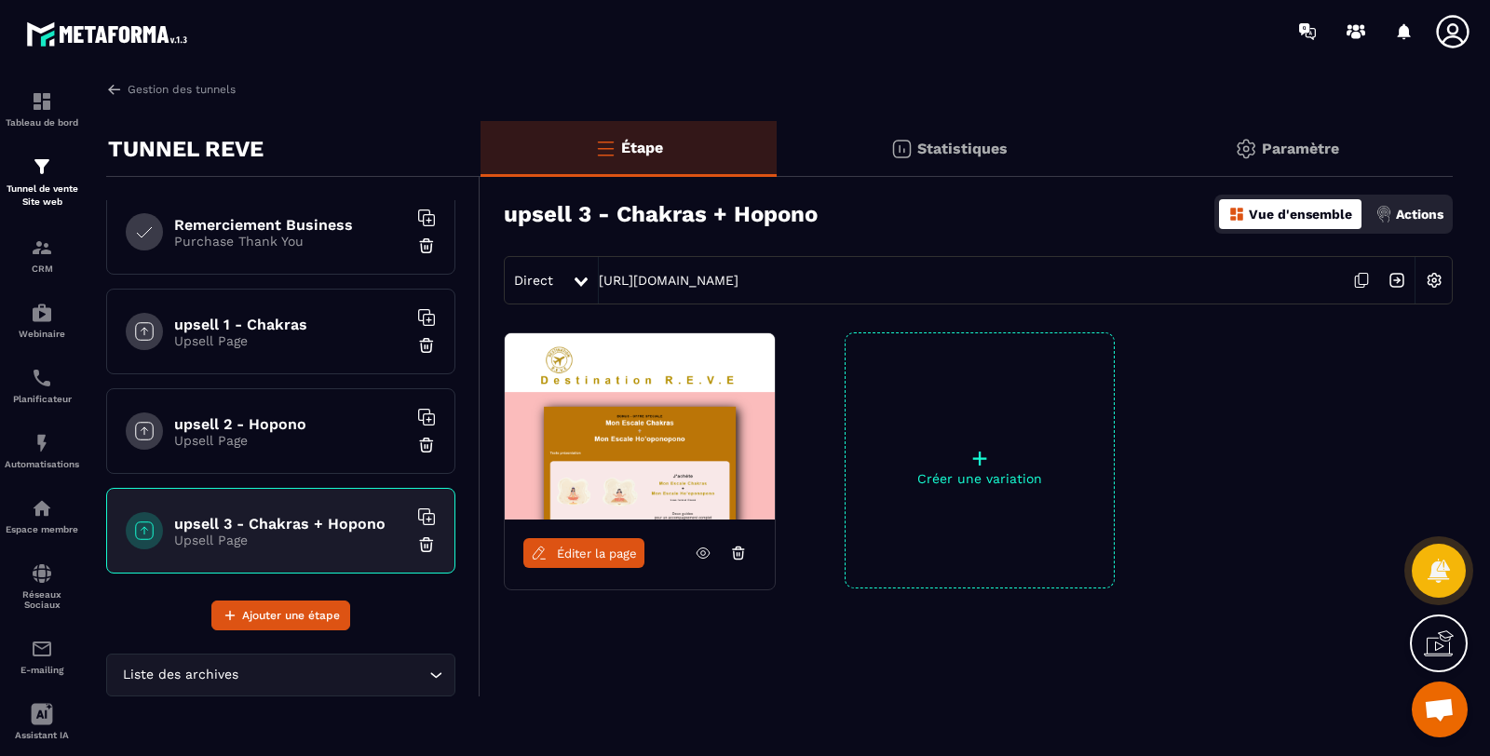
scroll to position [689, 0]
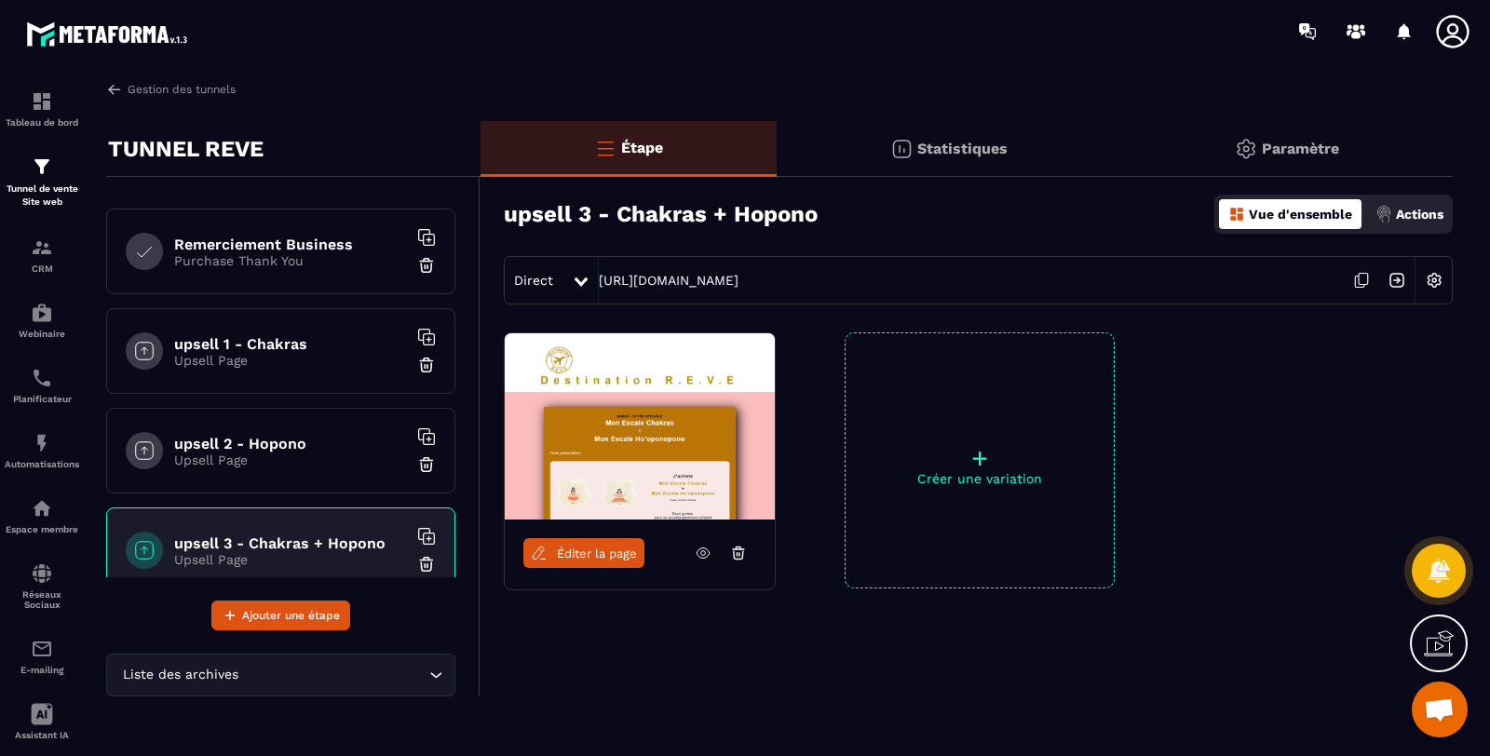
click at [321, 424] on div "upsell 2 - Hopono Upsell Page" at bounding box center [280, 451] width 349 height 86
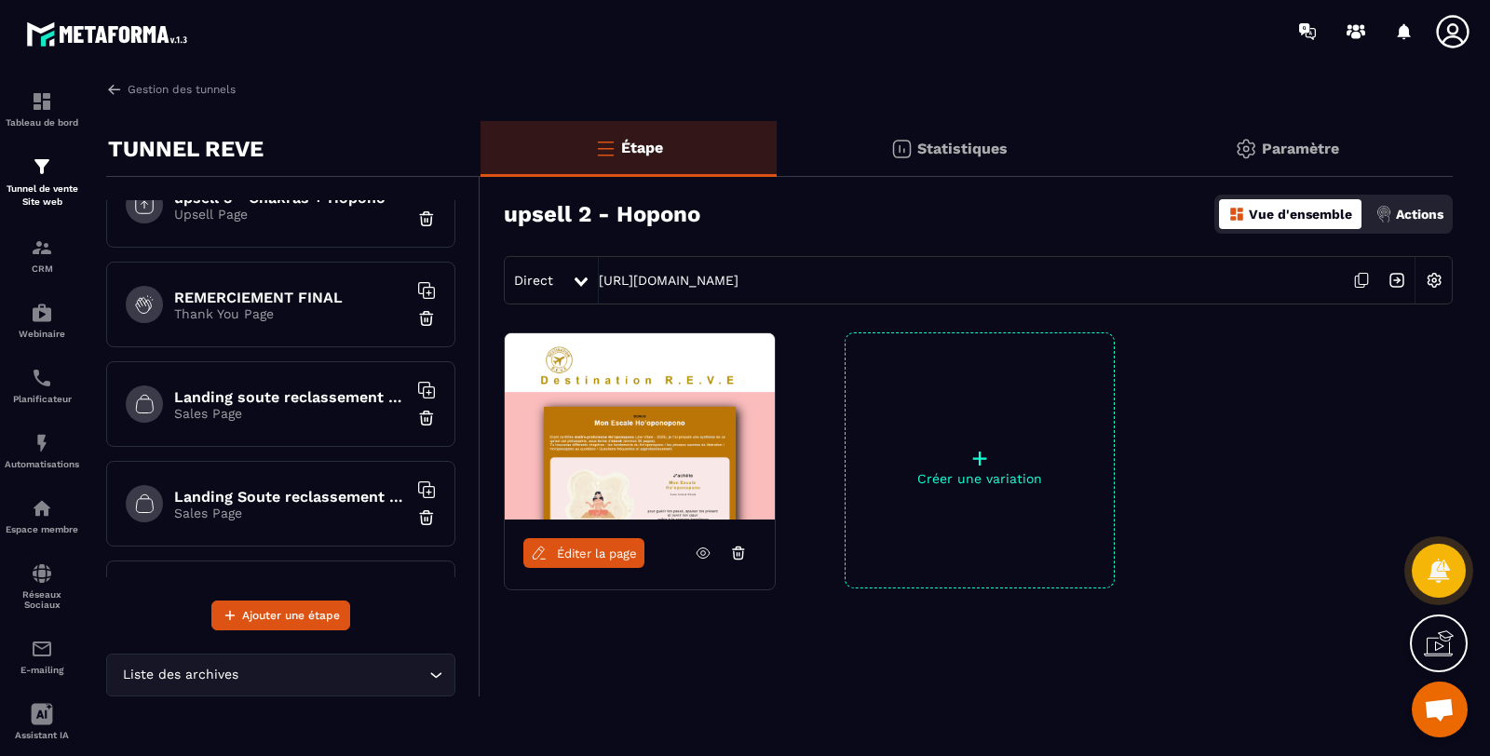
scroll to position [1103, 0]
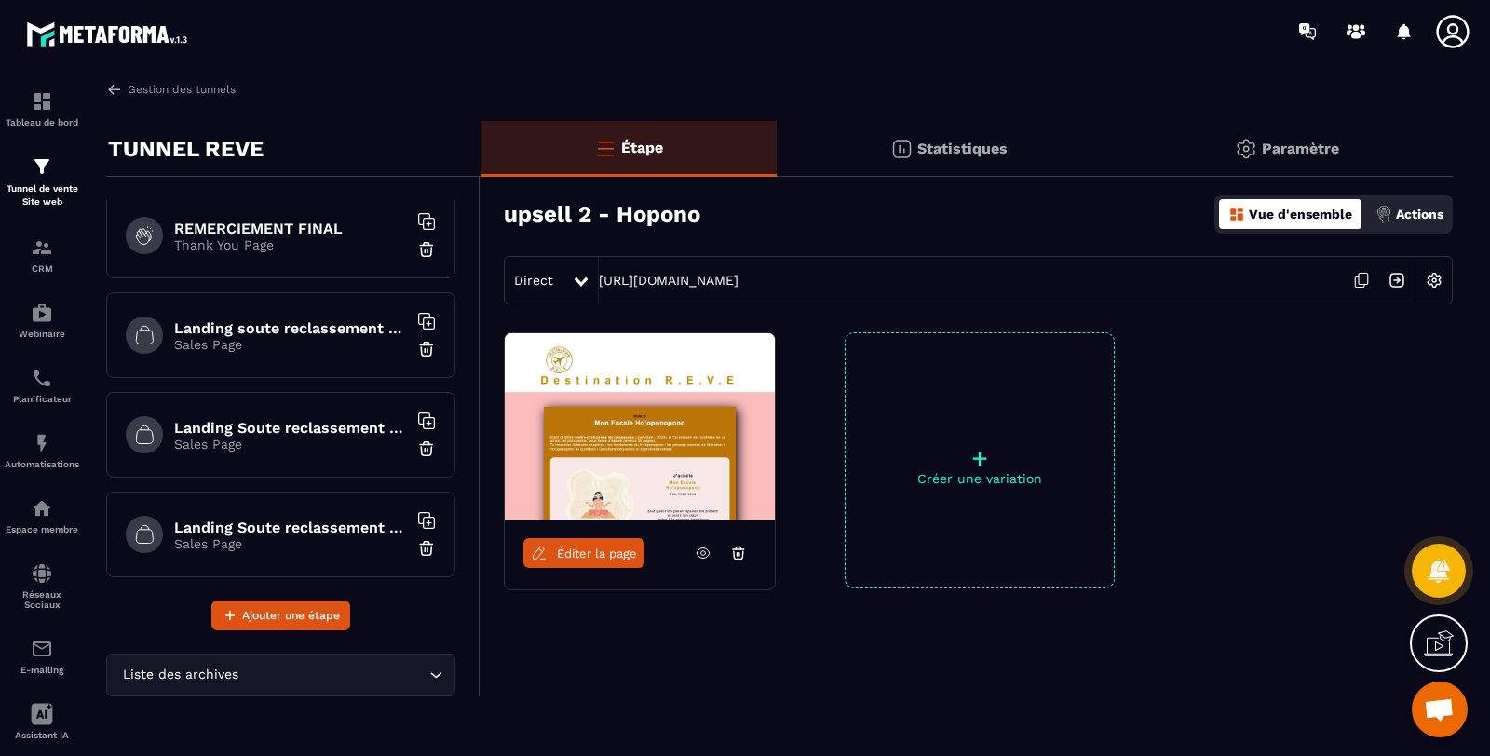
click at [318, 419] on h6 "Landing Soute reclassement Eco paiement" at bounding box center [290, 428] width 233 height 18
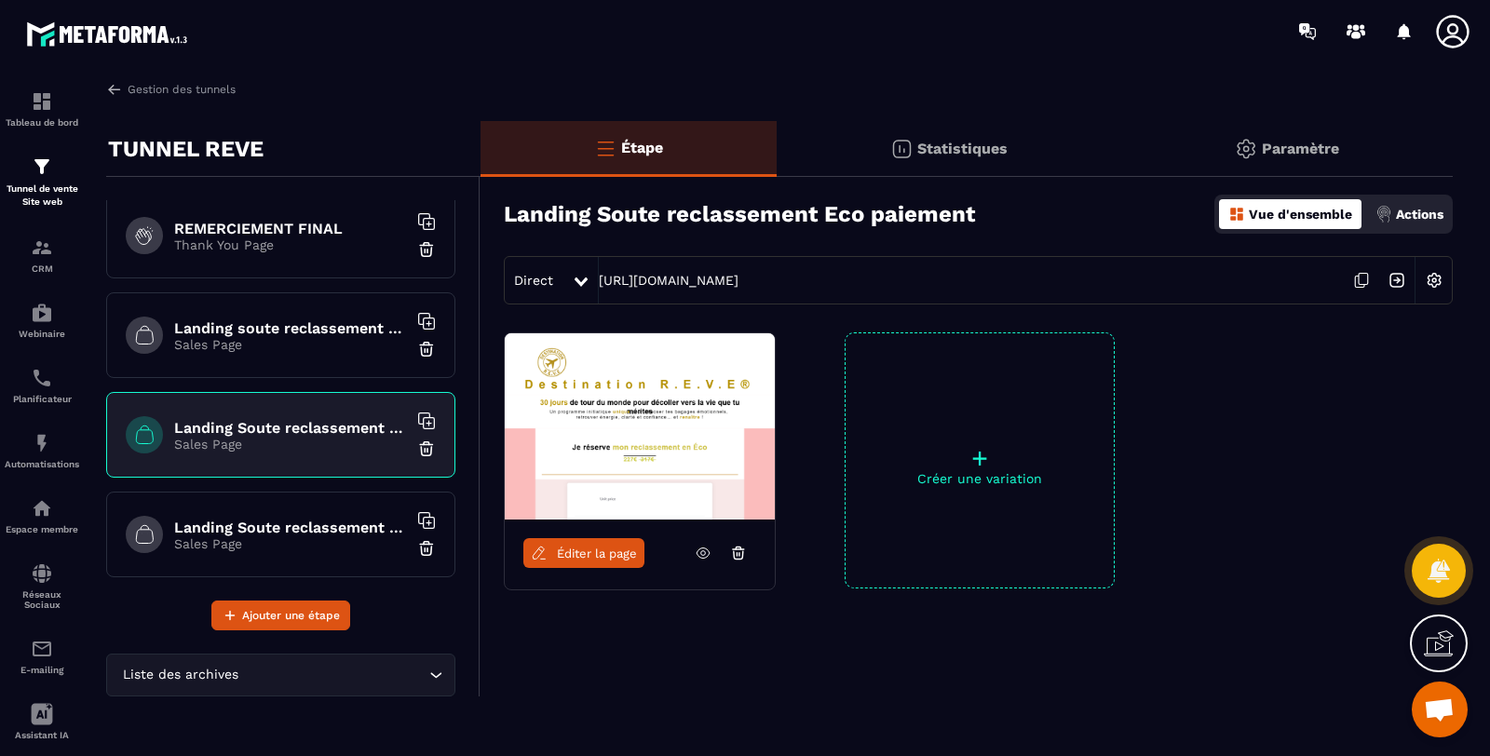
click at [304, 501] on div "Landing Soute reclassement Business paiement Sales Page" at bounding box center [280, 535] width 349 height 86
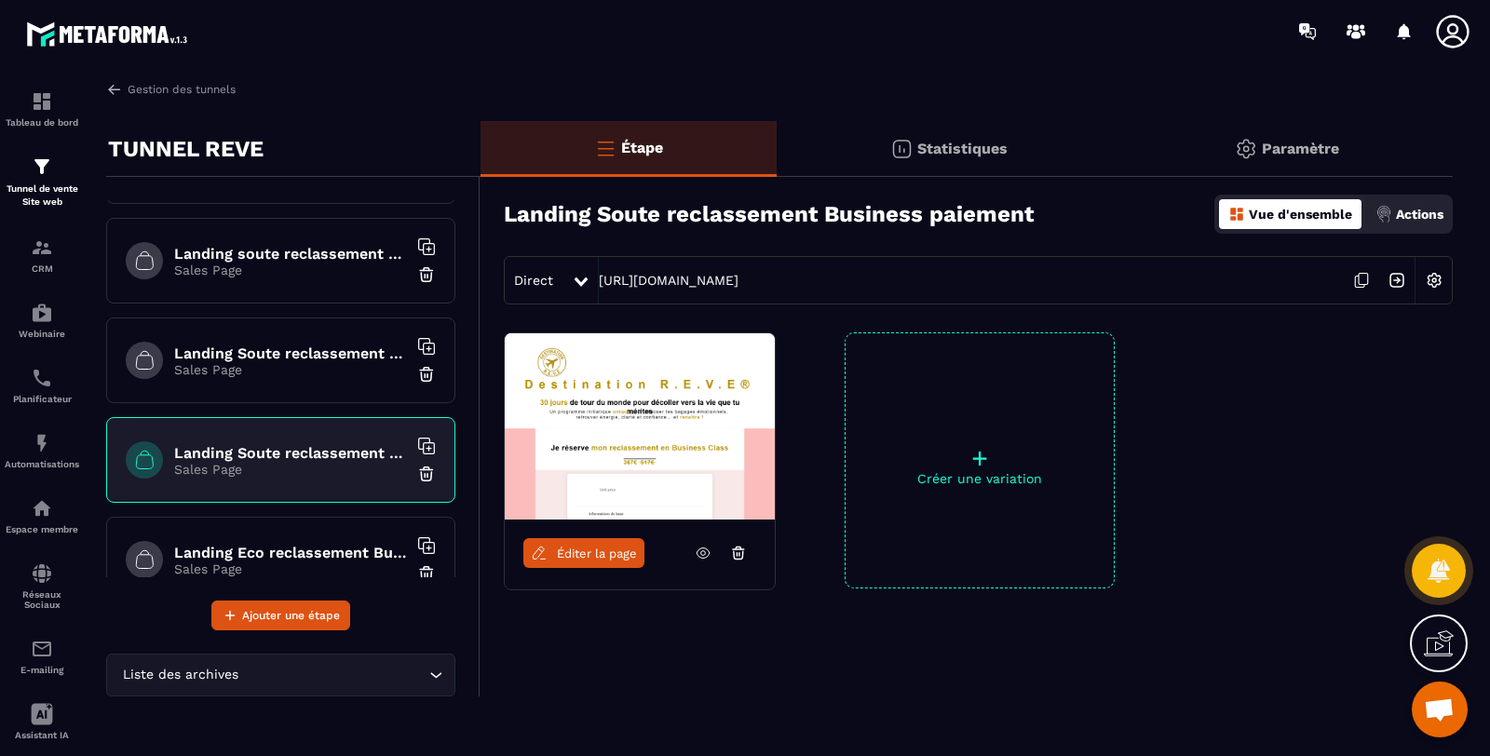
scroll to position [1203, 0]
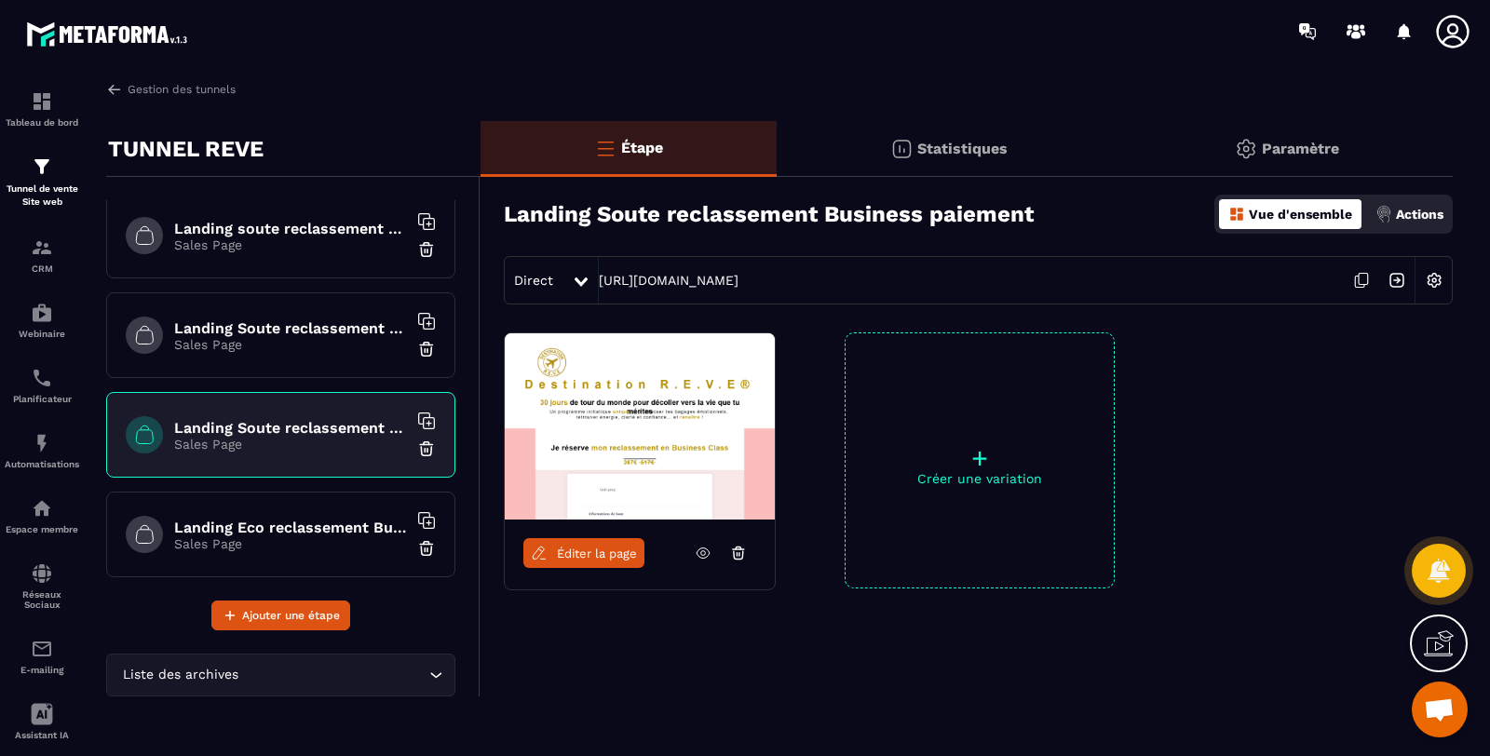
click at [308, 519] on h6 "Landing Eco reclassement Business paiement" at bounding box center [290, 528] width 233 height 18
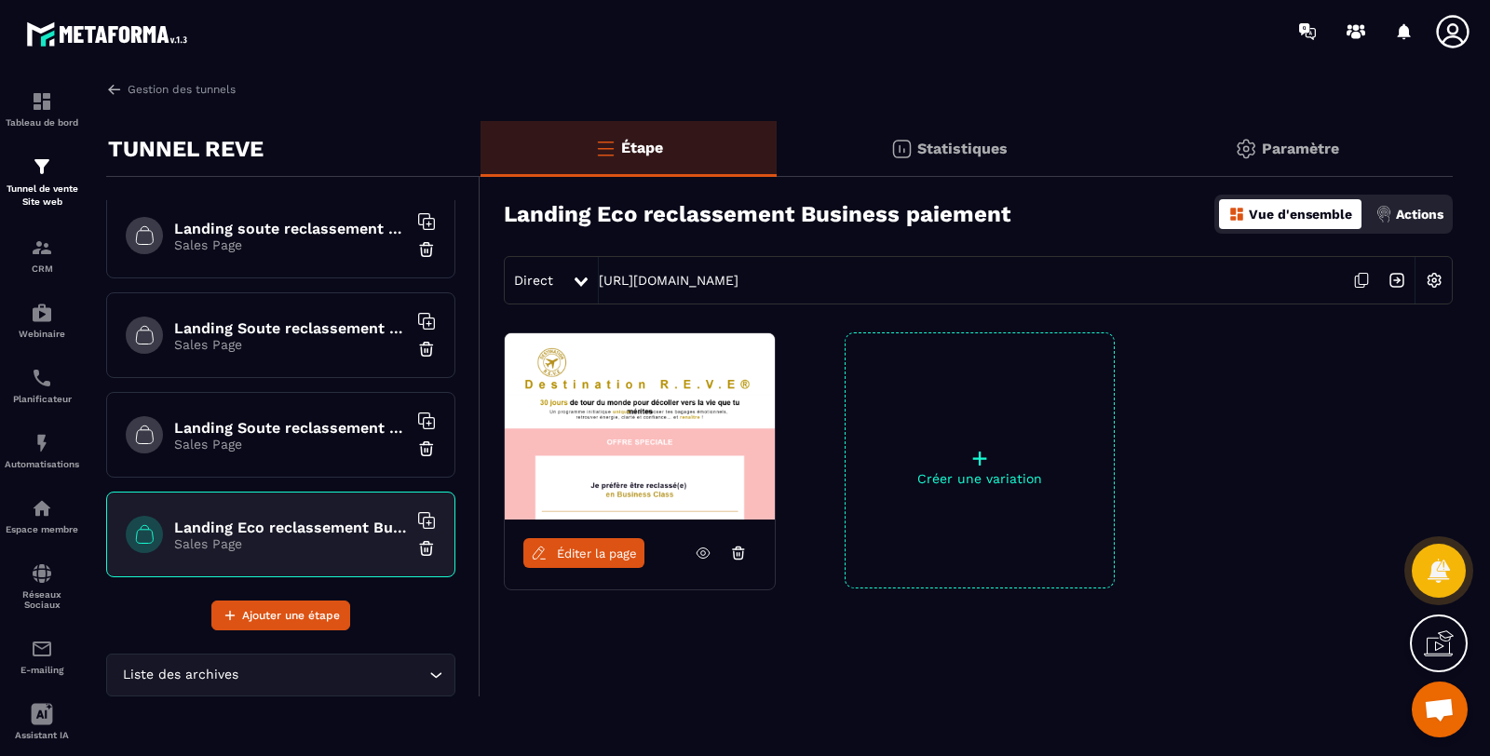
click at [326, 237] on p "Sales Page" at bounding box center [290, 244] width 233 height 15
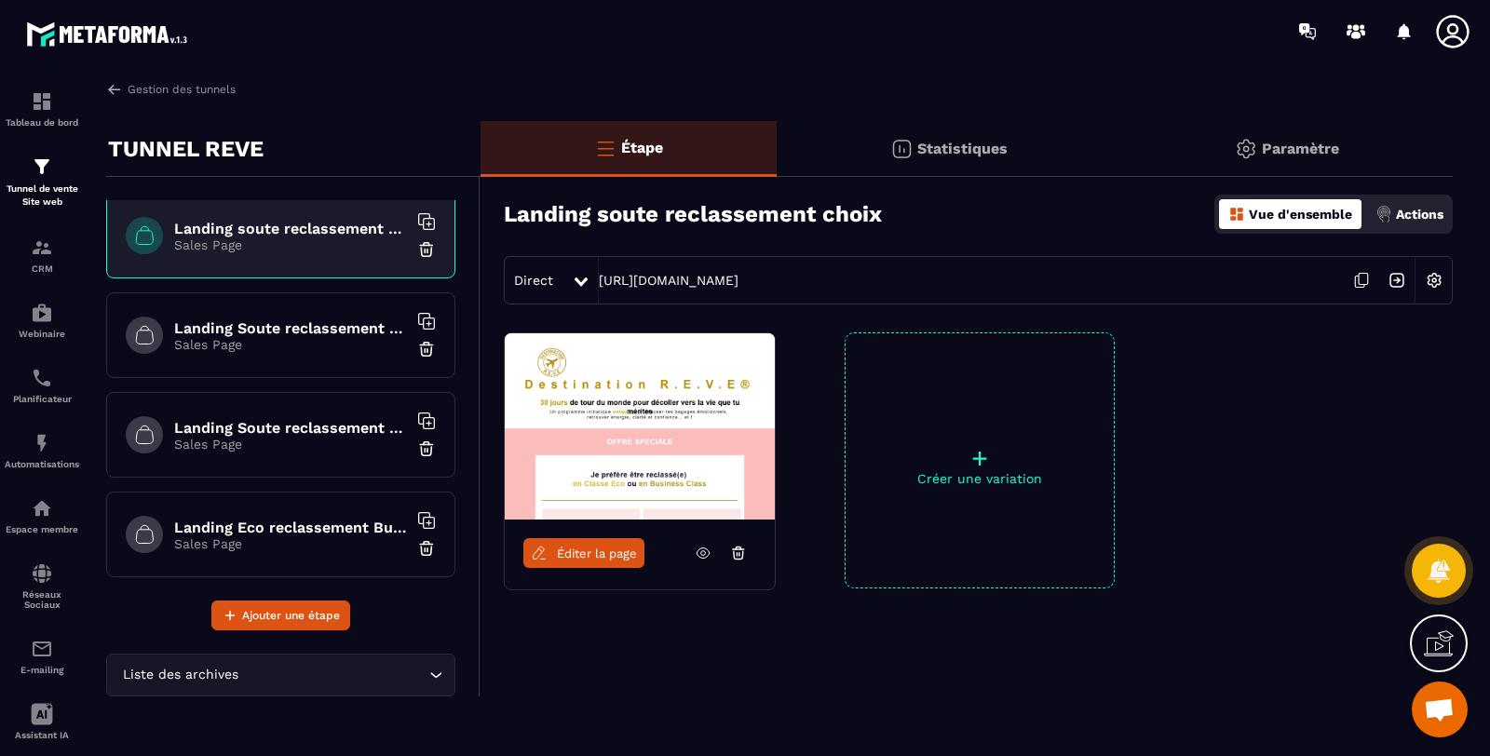
click at [342, 337] on p "Sales Page" at bounding box center [290, 344] width 233 height 15
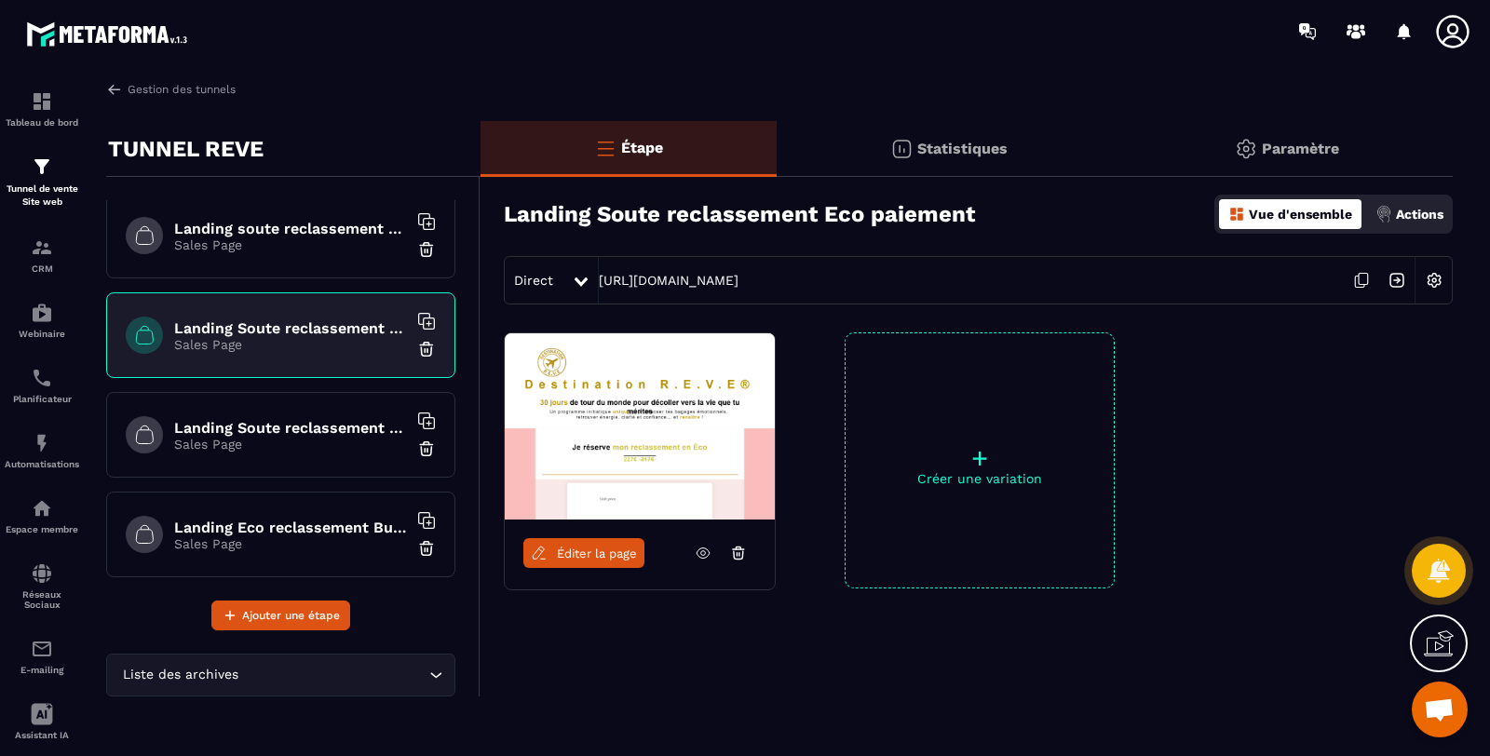
click at [342, 420] on h6 "Landing Soute reclassement Business paiement" at bounding box center [290, 428] width 233 height 18
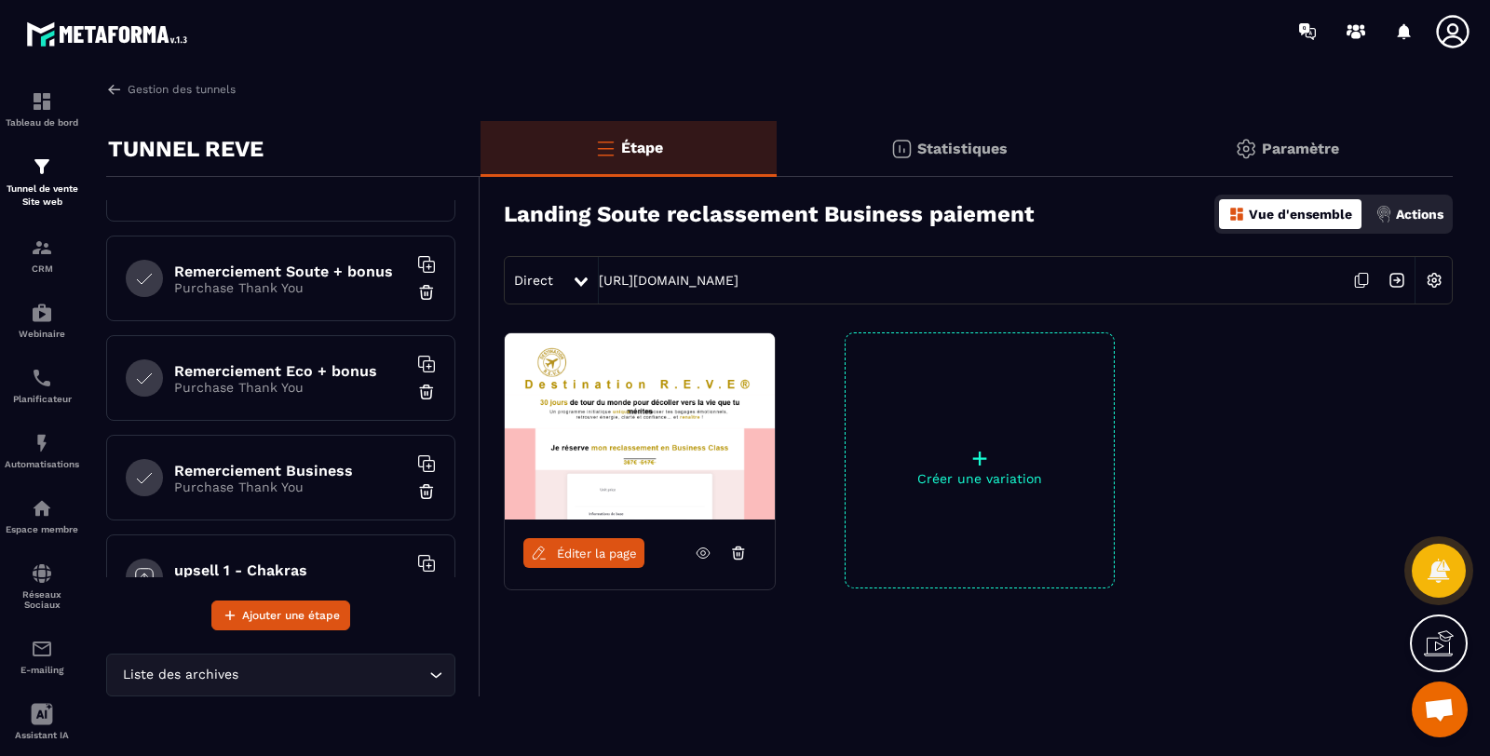
scroll to position [444, 0]
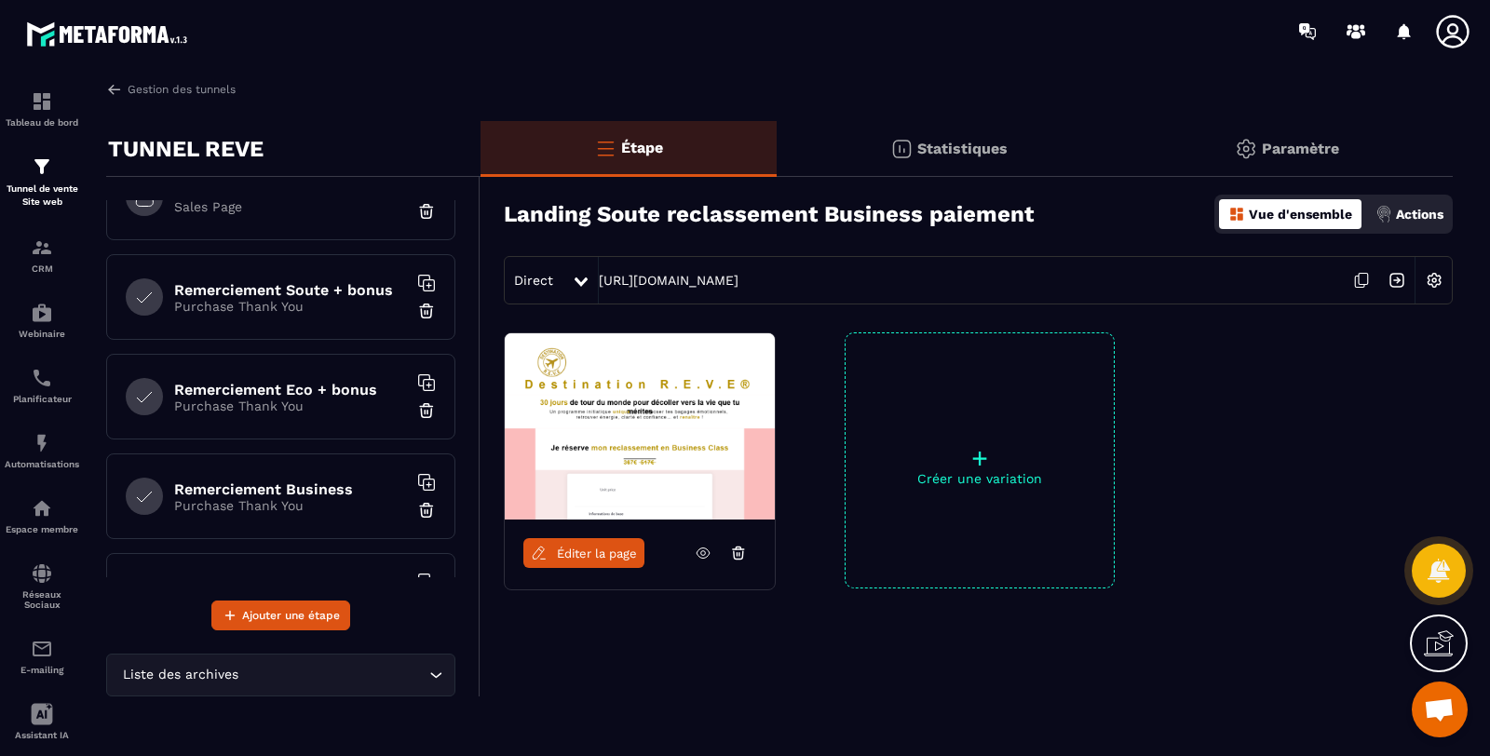
click at [331, 381] on h6 "Remerciement Eco + bonus" at bounding box center [290, 390] width 233 height 18
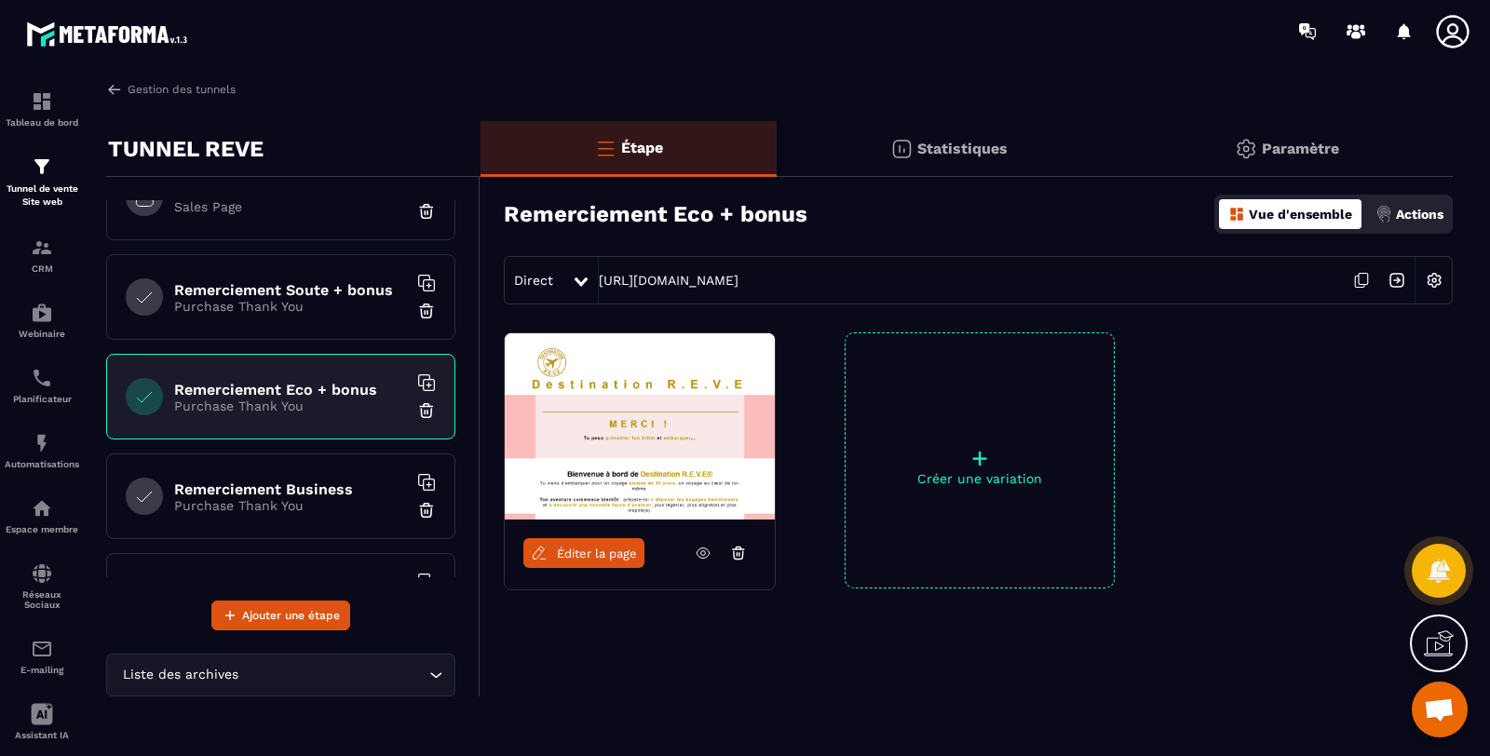
click at [313, 481] on h6 "Remerciement Business" at bounding box center [290, 489] width 233 height 18
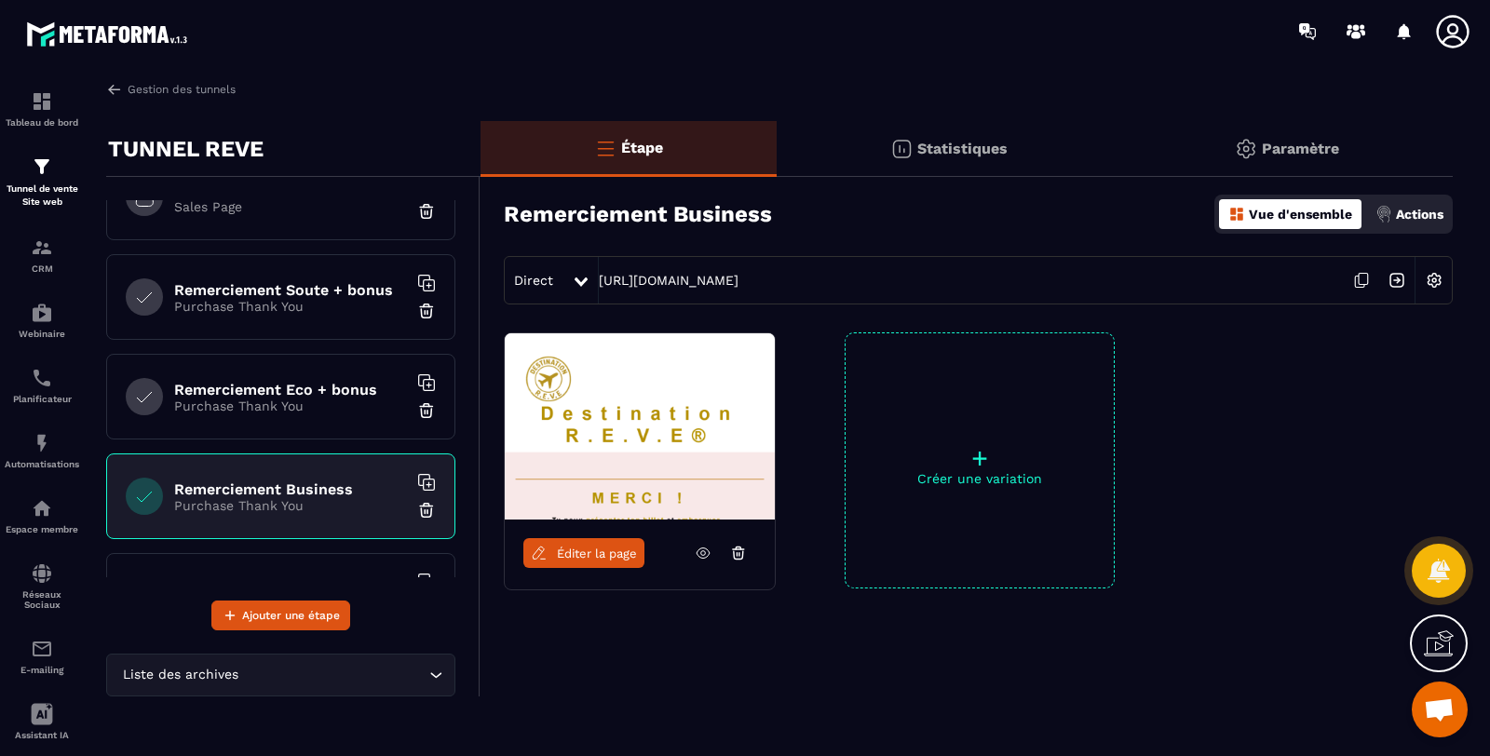
click at [1198, 365] on div at bounding box center [1318, 460] width 270 height 256
